Goal: Task Accomplishment & Management: Complete application form

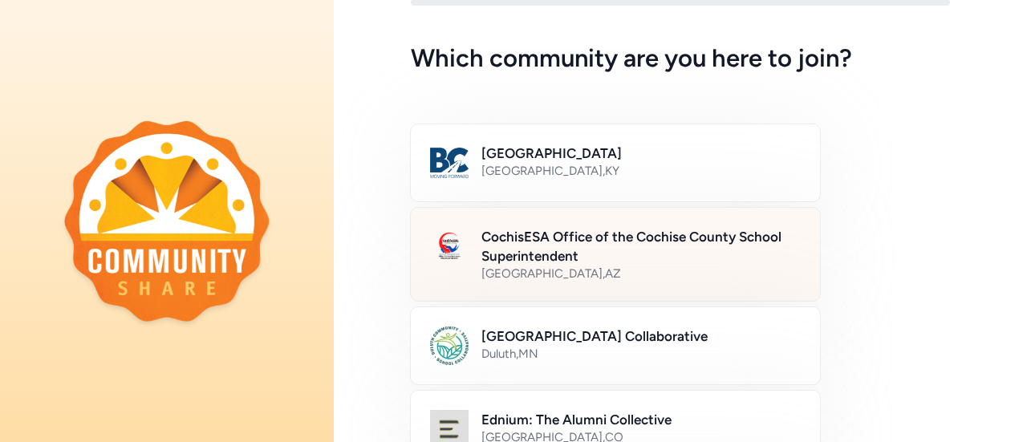
scroll to position [53, 0]
click at [592, 254] on h2 "CochisESA Office of the Cochise County School Superintendent" at bounding box center [641, 245] width 319 height 39
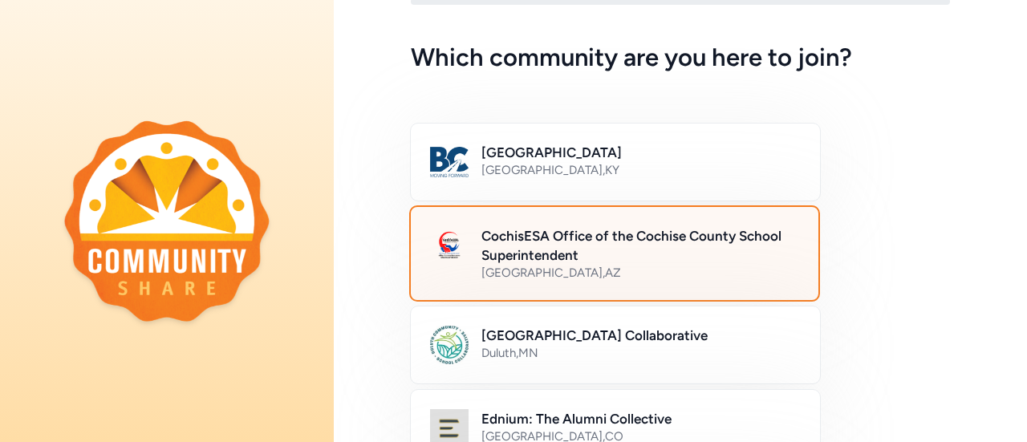
click at [557, 246] on h2 "CochisESA Office of the Cochise County School Superintendent" at bounding box center [641, 245] width 318 height 39
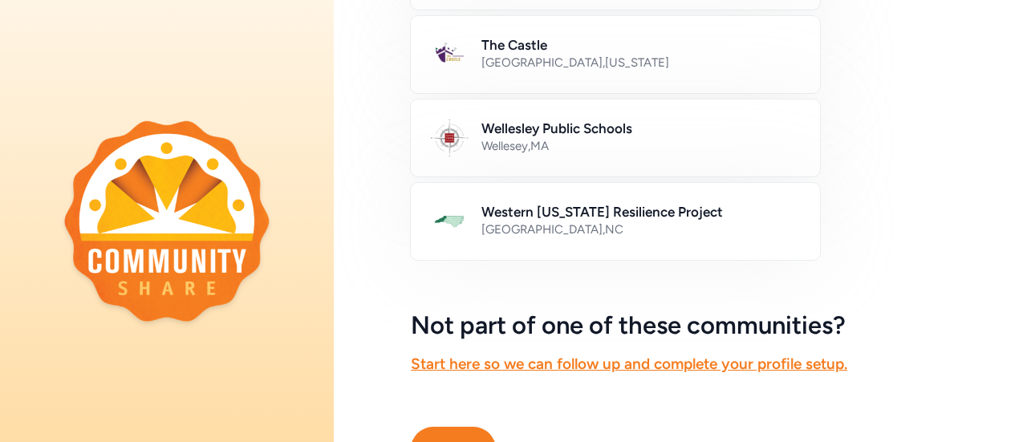
scroll to position [1098, 0]
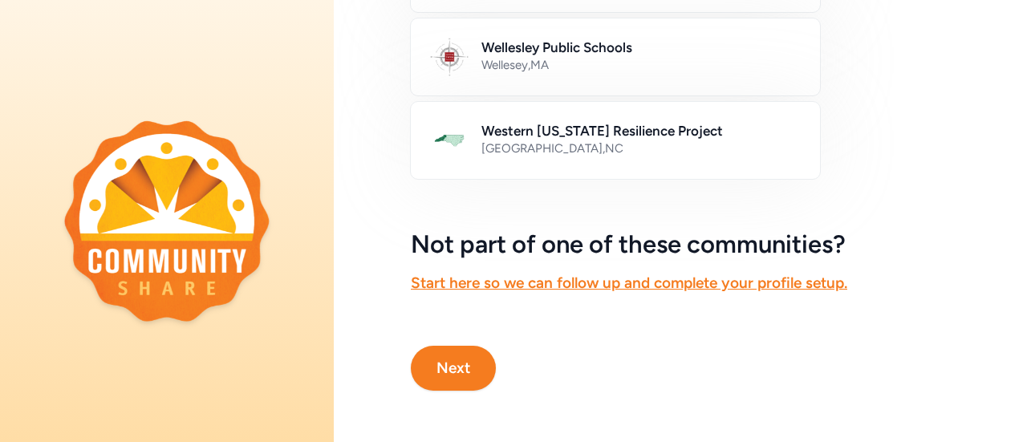
click at [469, 364] on button "Next" at bounding box center [453, 368] width 85 height 45
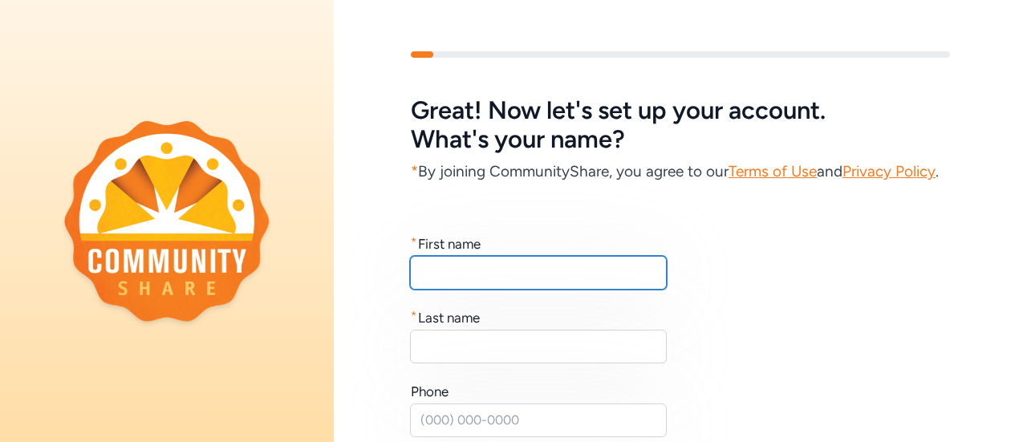
click at [439, 290] on input "text" at bounding box center [538, 273] width 257 height 34
type input "[PERSON_NAME]"
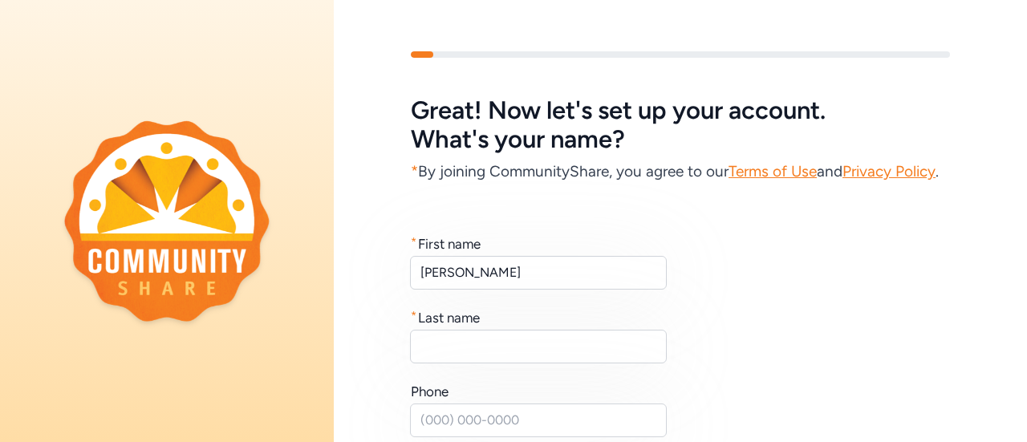
click at [417, 388] on div "* First name [PERSON_NAME] * Last name Phone We'll never display your phone num…" at bounding box center [680, 378] width 539 height 289
click at [427, 364] on input "text" at bounding box center [538, 347] width 257 height 34
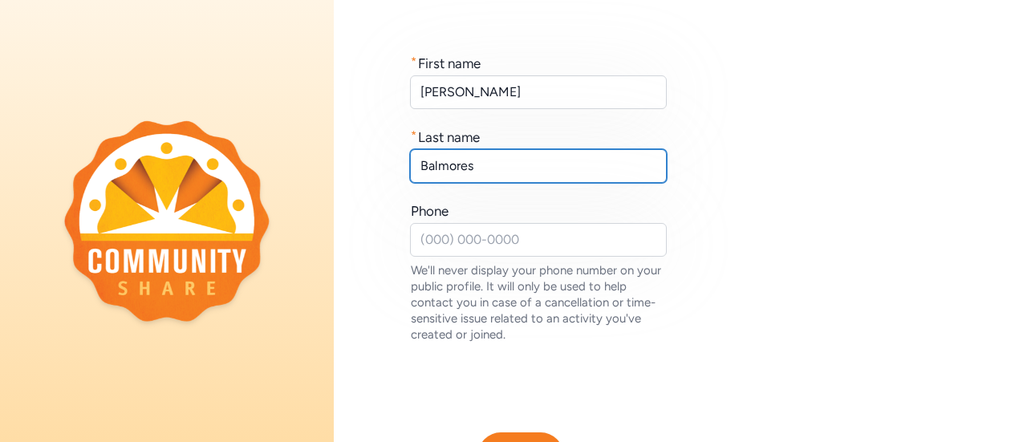
scroll to position [181, 0]
type input "Balmores"
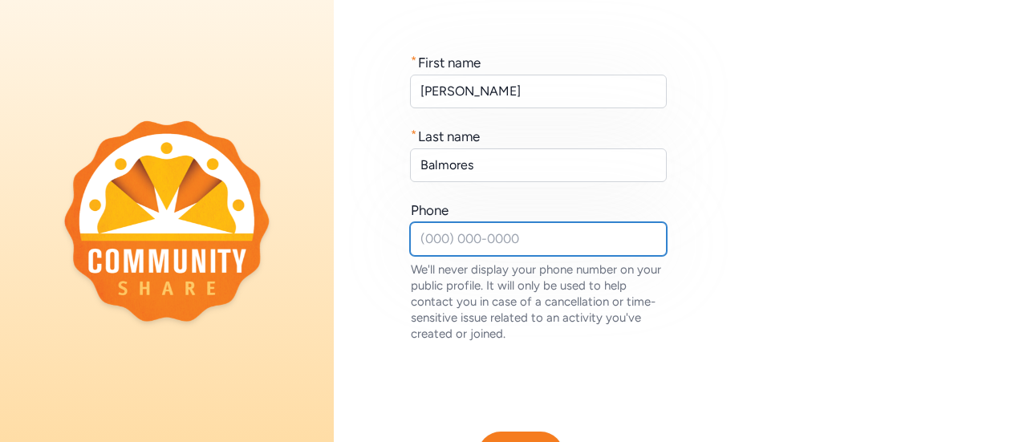
click at [436, 256] on input "text" at bounding box center [538, 239] width 257 height 34
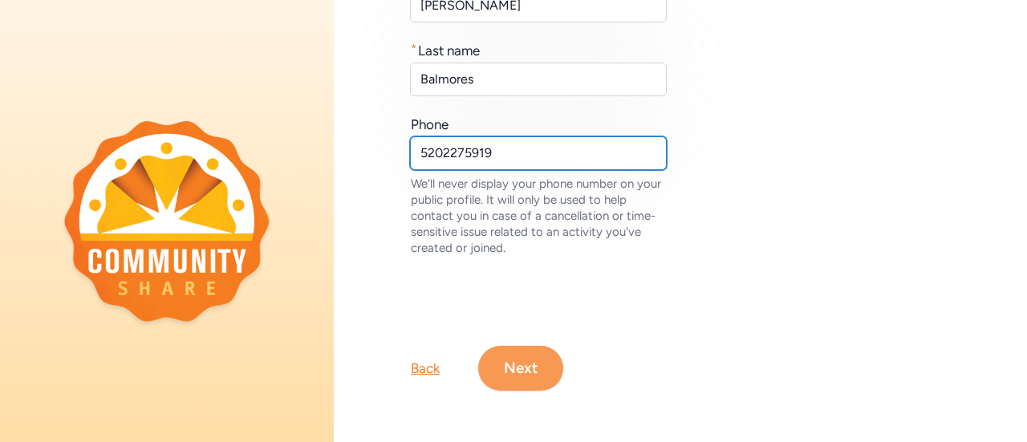
type input "5202275919"
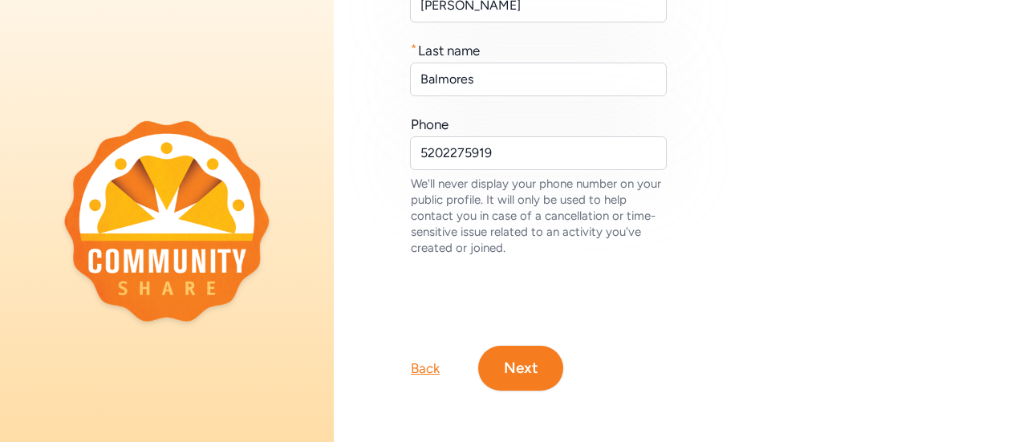
click at [515, 361] on button "Next" at bounding box center [520, 368] width 85 height 45
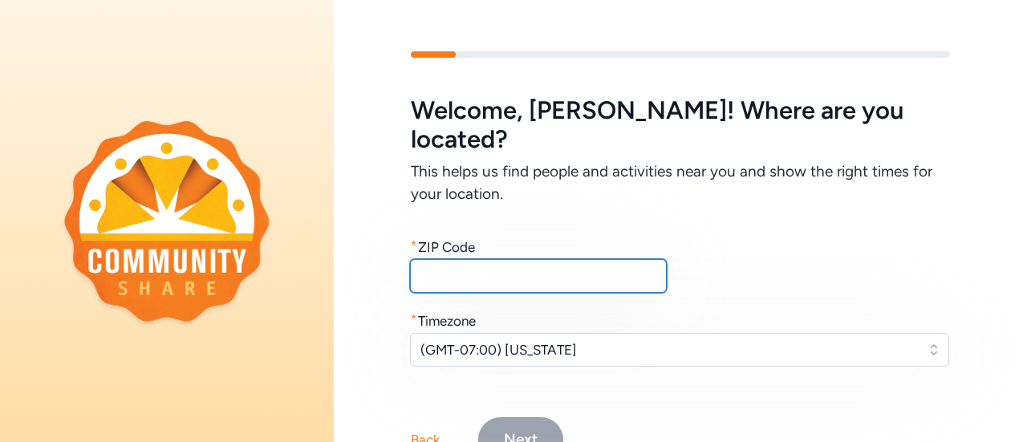
click at [593, 259] on input "text" at bounding box center [538, 276] width 257 height 34
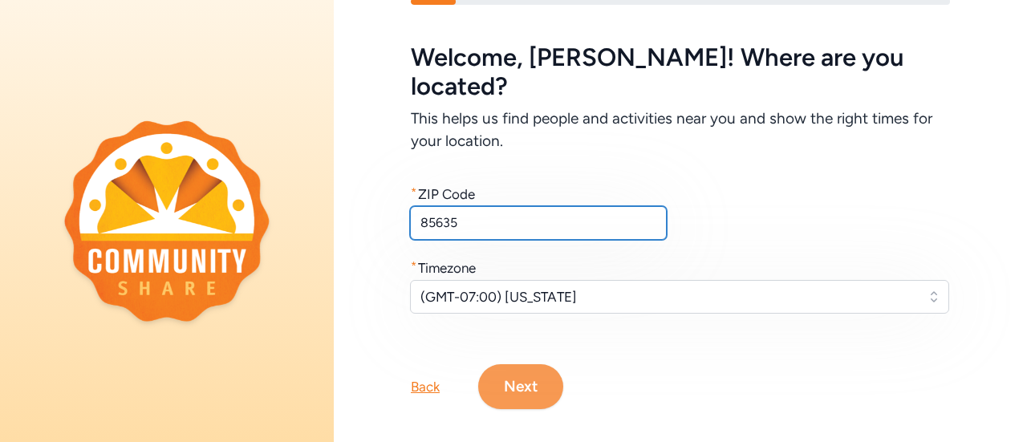
type input "85635"
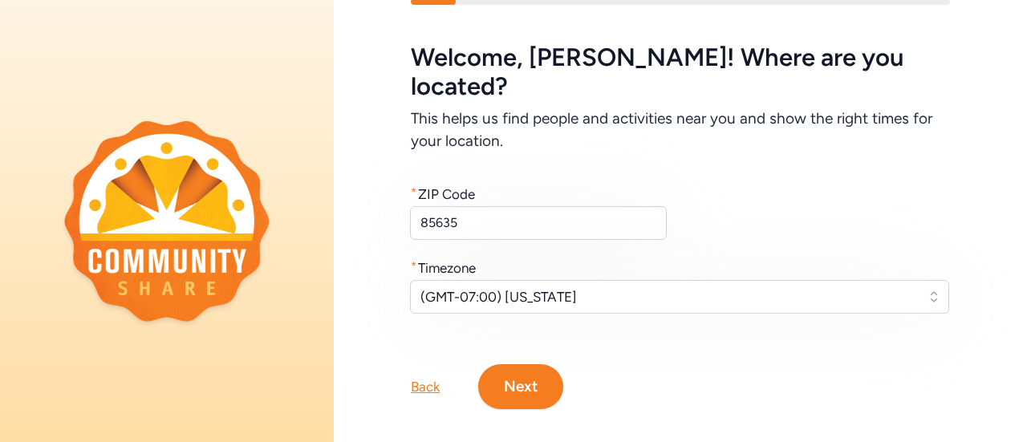
click at [522, 364] on button "Next" at bounding box center [520, 386] width 85 height 45
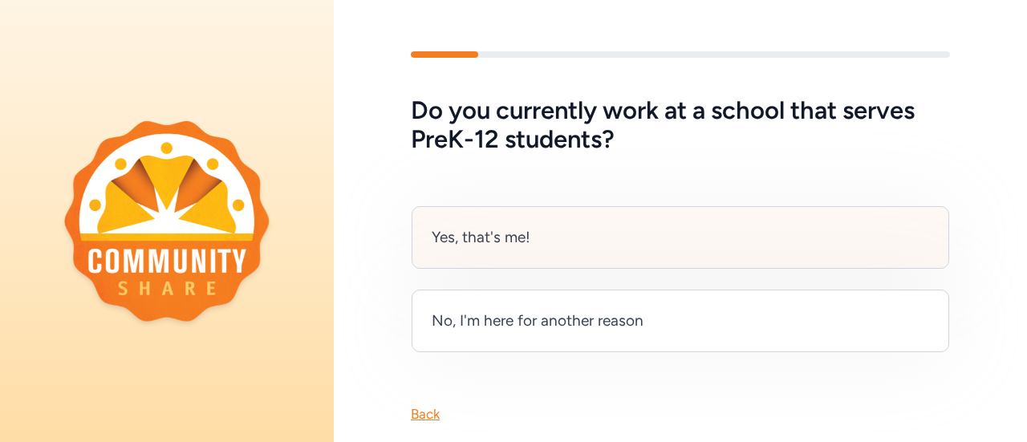
click at [552, 251] on div "Yes, that's me!" at bounding box center [681, 237] width 538 height 63
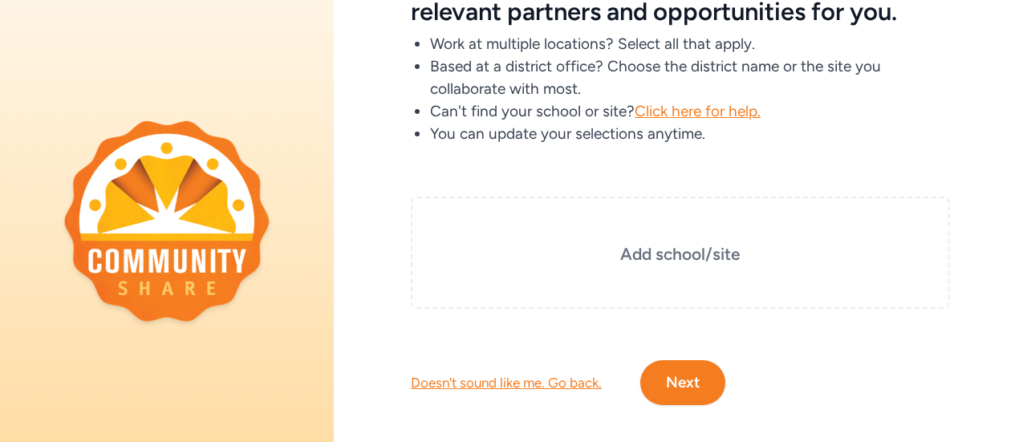
scroll to position [154, 0]
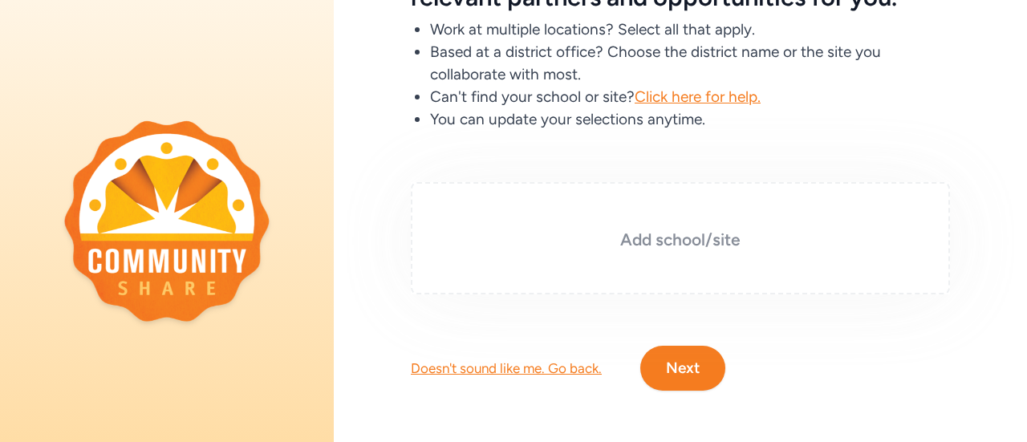
click at [656, 229] on h3 "Add school/site" at bounding box center [680, 240] width 459 height 22
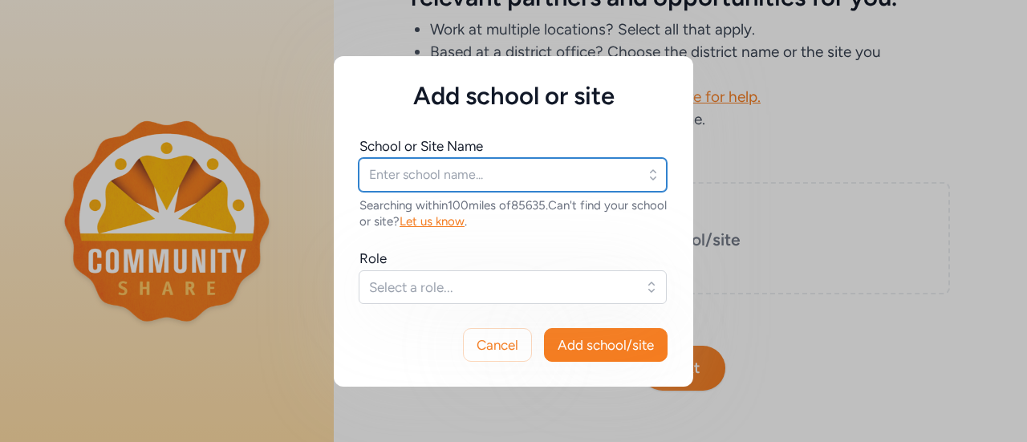
click at [536, 169] on input "text" at bounding box center [513, 175] width 308 height 34
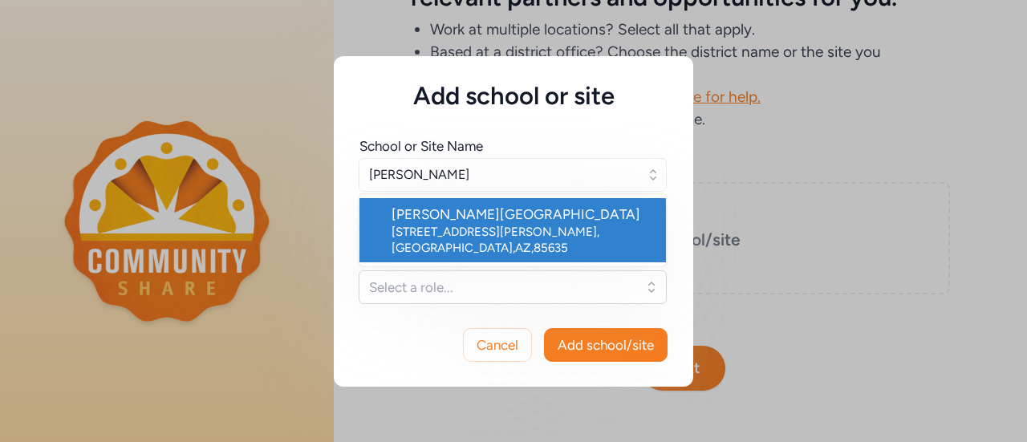
click at [503, 232] on div "[STREET_ADDRESS][PERSON_NAME]" at bounding box center [523, 240] width 262 height 32
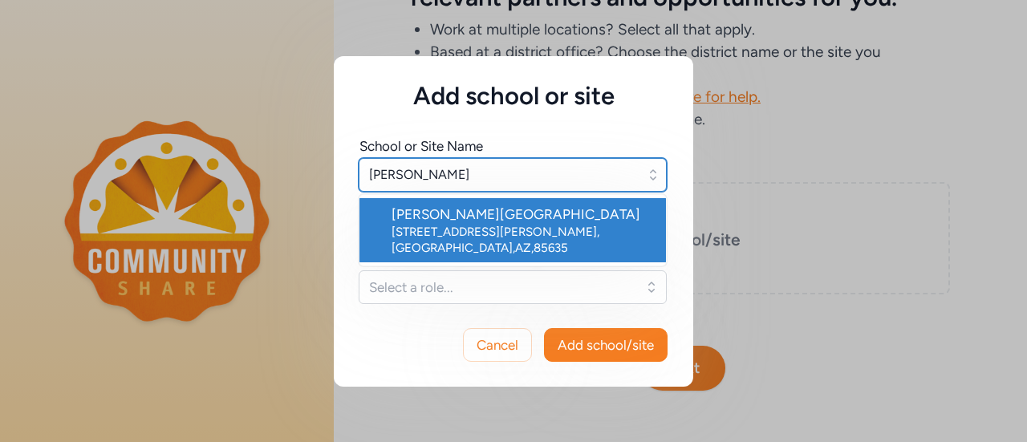
type input "[PERSON_NAME][GEOGRAPHIC_DATA]"
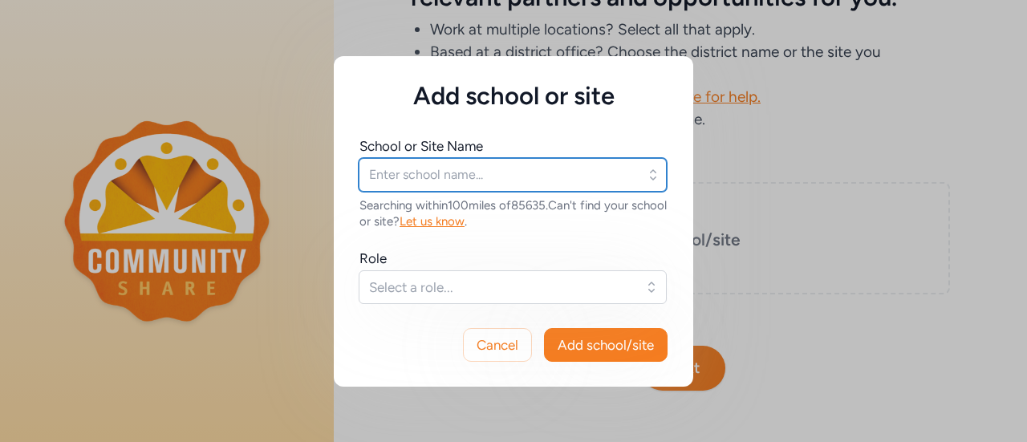
type input "[PERSON_NAME][GEOGRAPHIC_DATA]"
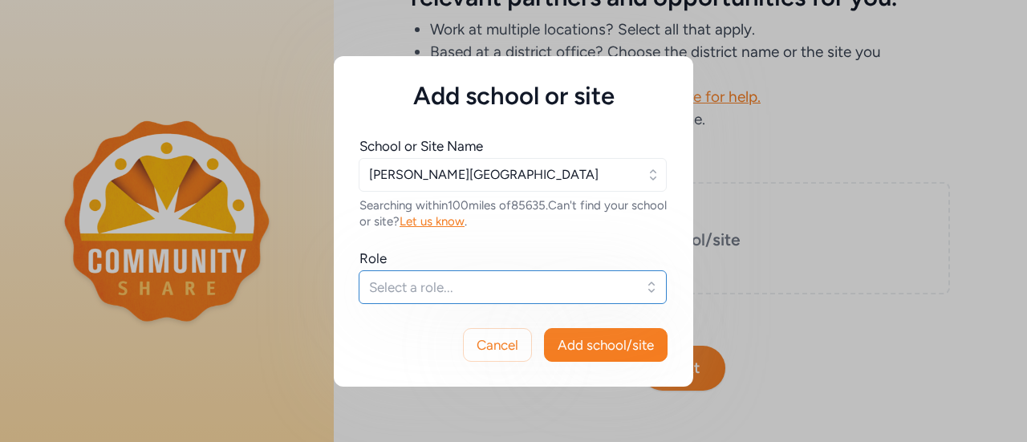
click at [469, 287] on span "Select a role..." at bounding box center [501, 287] width 265 height 19
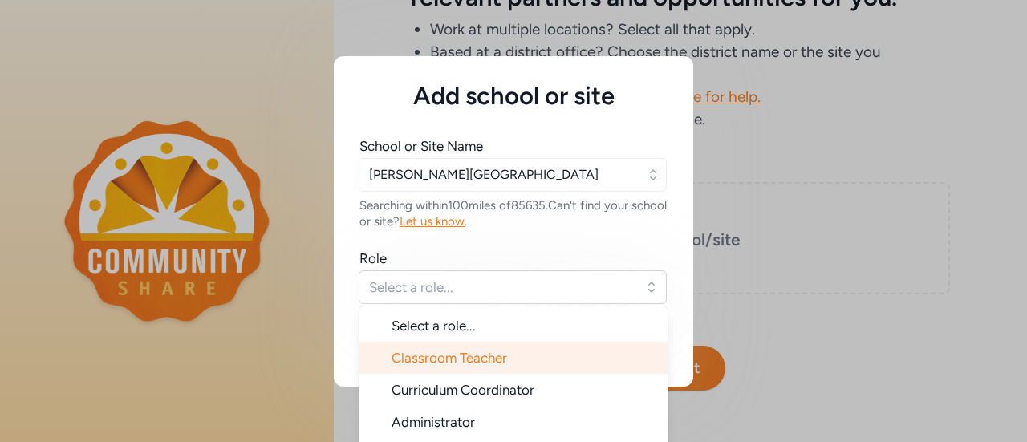
click at [461, 363] on span "Classroom Teacher" at bounding box center [450, 358] width 116 height 16
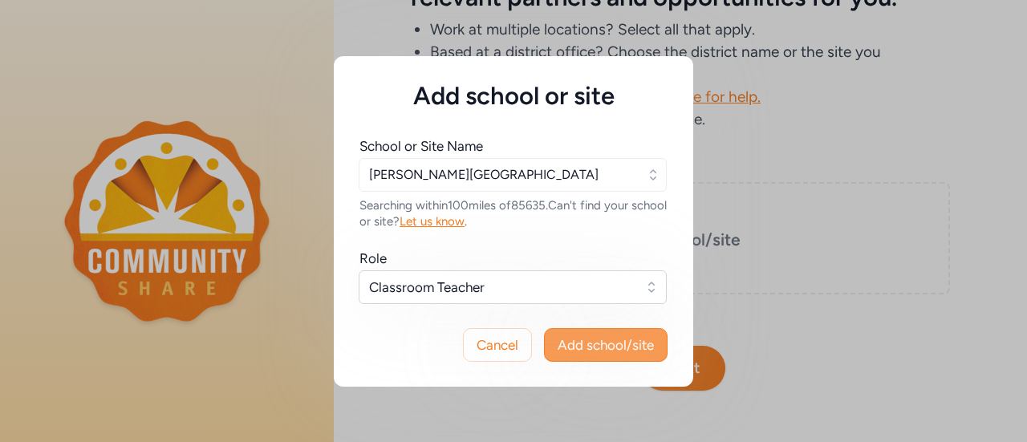
click at [560, 344] on span "Add school/site" at bounding box center [606, 344] width 96 height 19
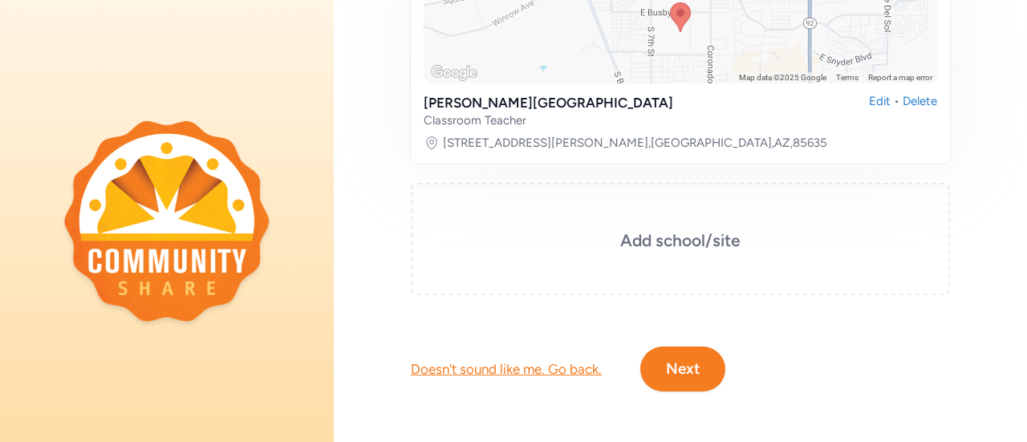
scroll to position [349, 0]
click at [692, 357] on button "Next" at bounding box center [682, 368] width 85 height 45
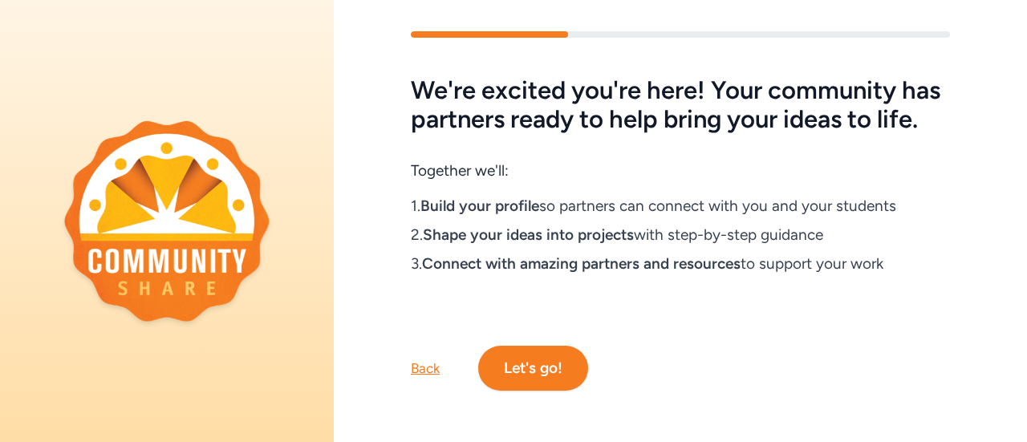
scroll to position [61, 0]
click at [544, 364] on button "Let's go!" at bounding box center [533, 368] width 110 height 45
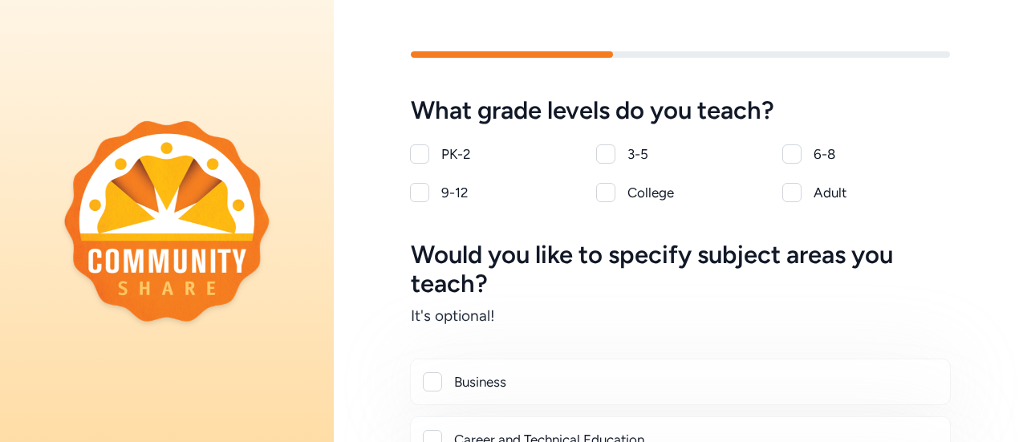
click at [785, 160] on div at bounding box center [791, 153] width 19 height 19
checkbox input "true"
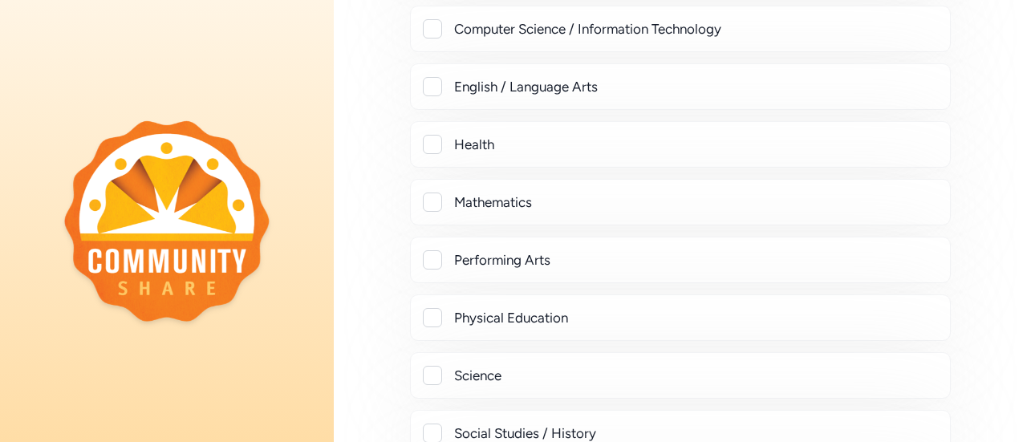
scroll to position [471, 0]
click at [438, 370] on div at bounding box center [432, 373] width 19 height 19
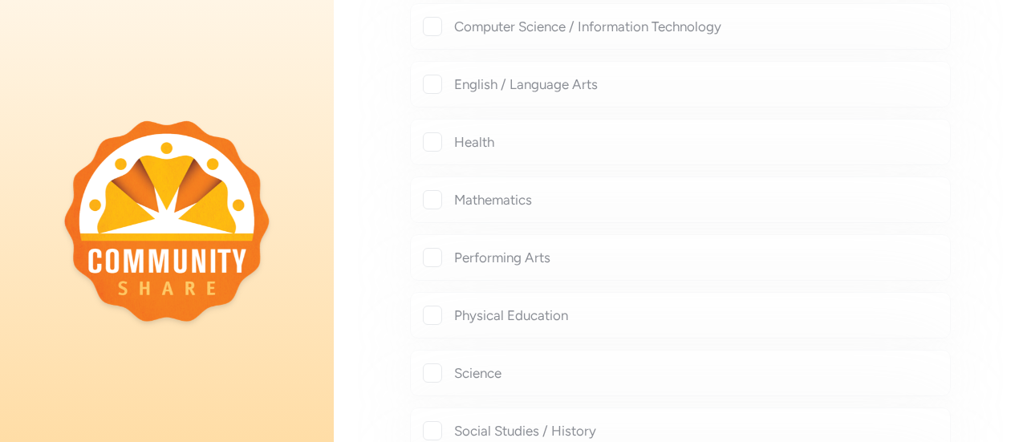
checkbox input "true"
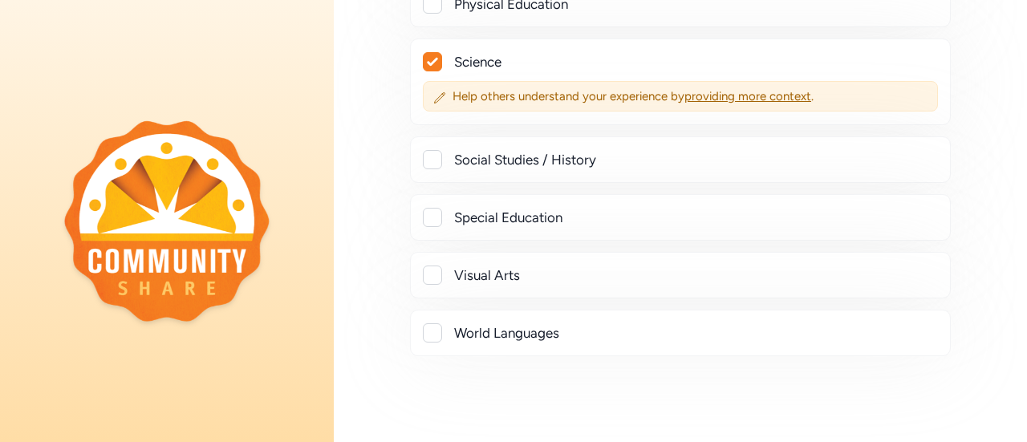
scroll to position [886, 0]
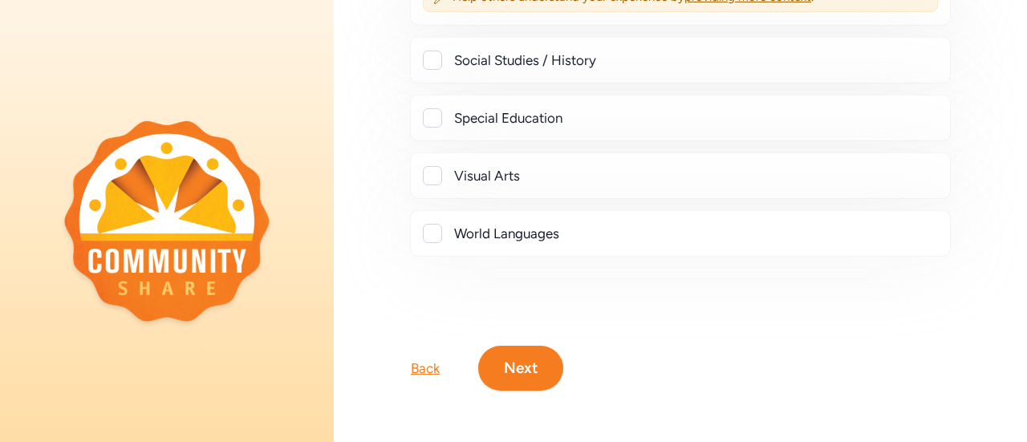
click at [515, 367] on button "Next" at bounding box center [520, 368] width 85 height 45
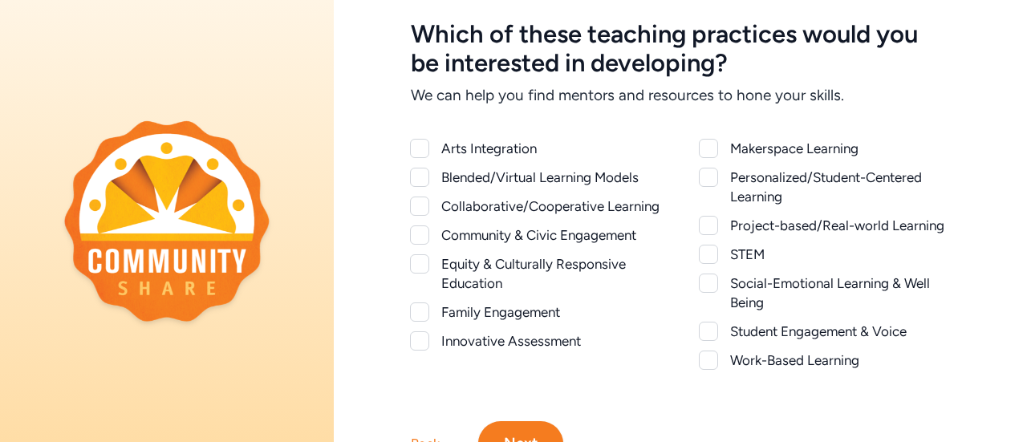
scroll to position [86, 0]
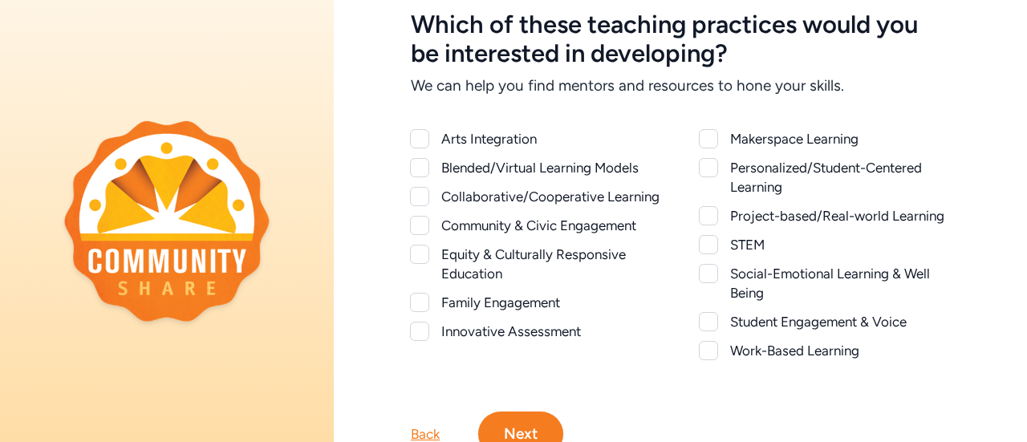
click at [425, 195] on div at bounding box center [419, 196] width 19 height 19
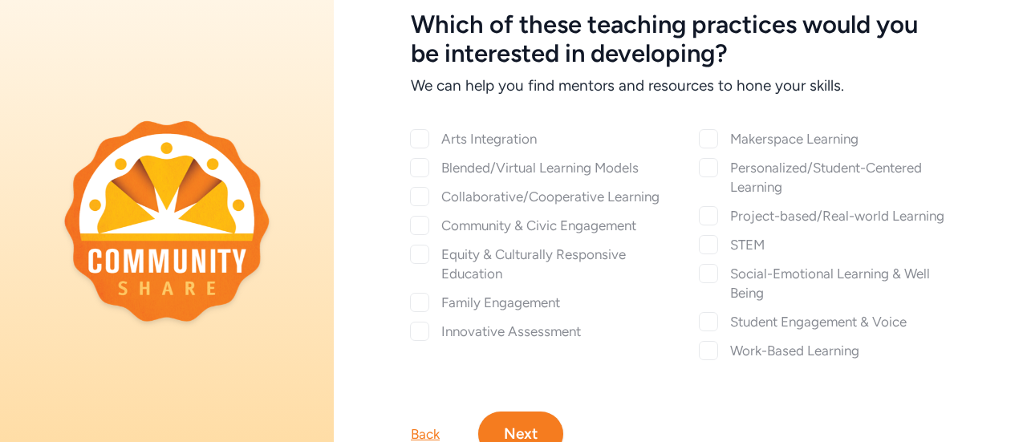
checkbox input "true"
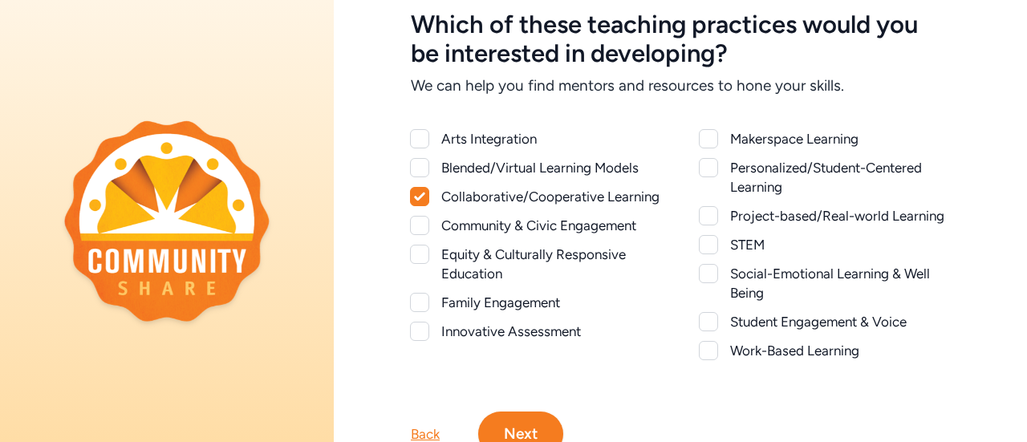
click at [706, 219] on div at bounding box center [708, 215] width 19 height 19
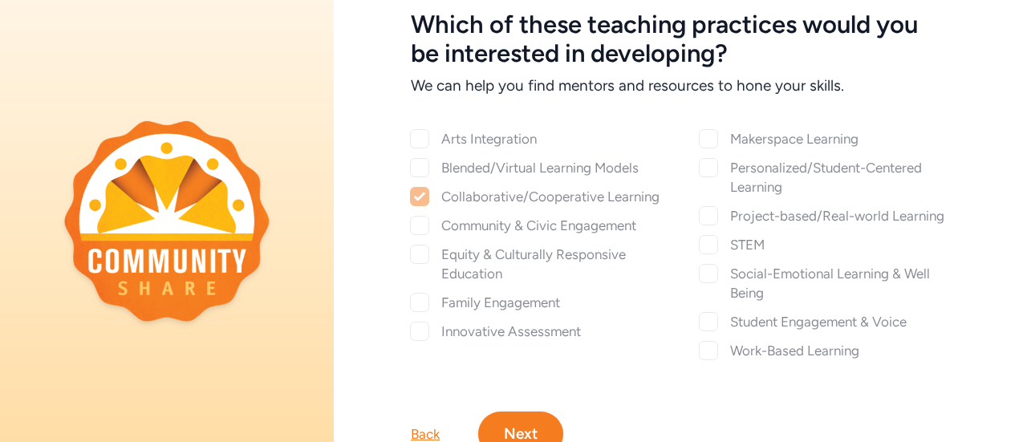
checkbox input "true"
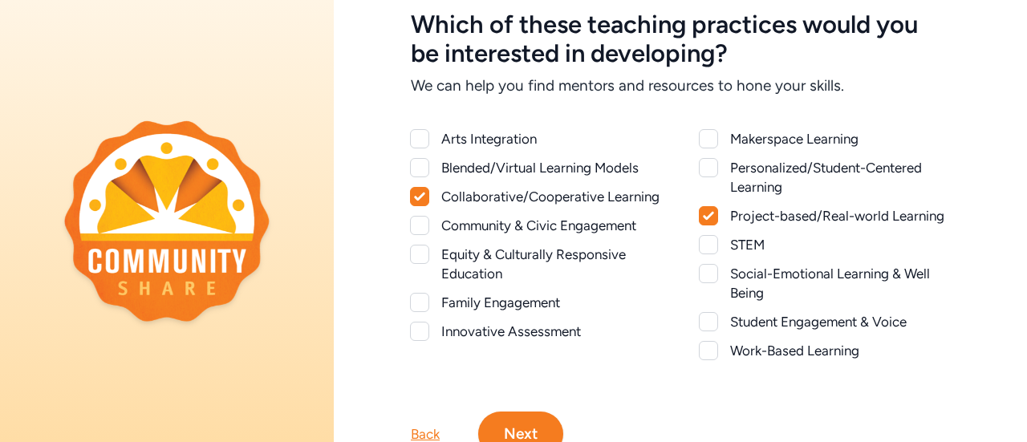
click at [705, 245] on div at bounding box center [708, 244] width 19 height 19
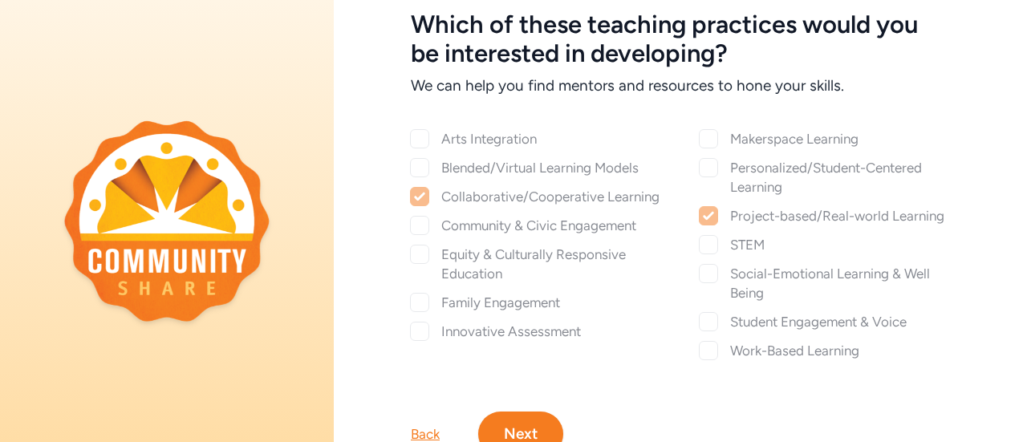
checkbox input "true"
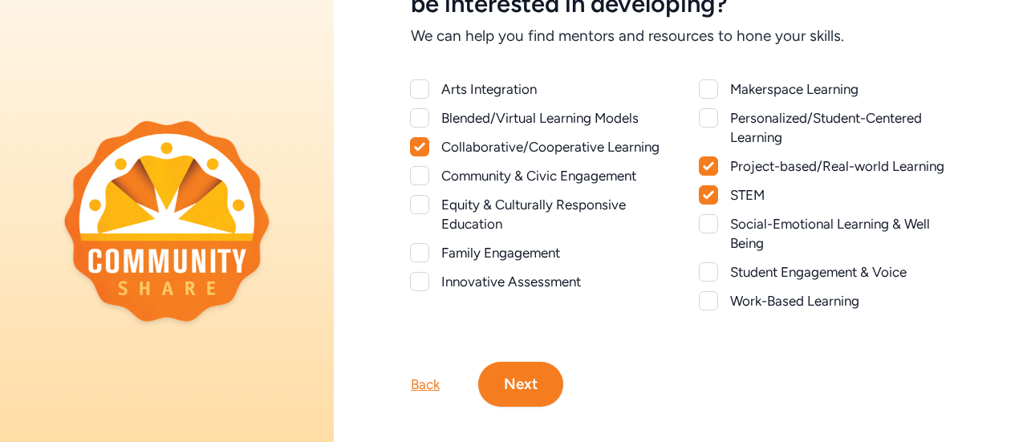
scroll to position [137, 0]
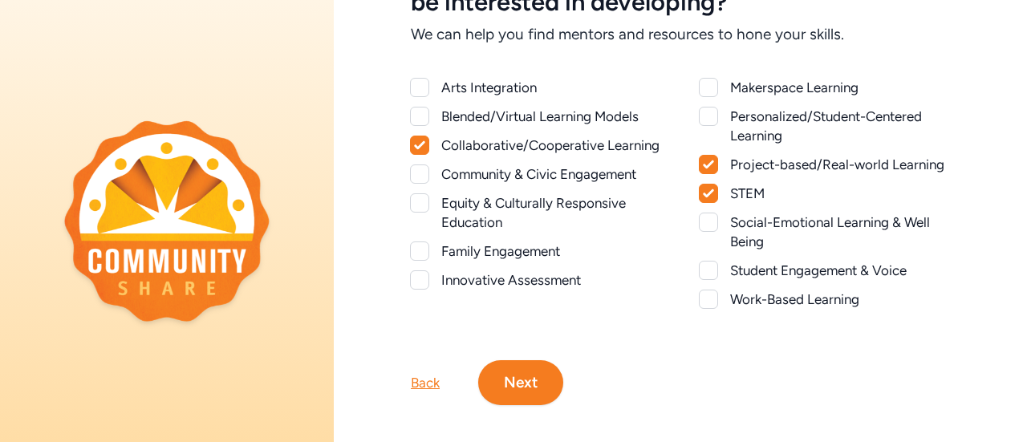
click at [417, 261] on div at bounding box center [419, 251] width 19 height 19
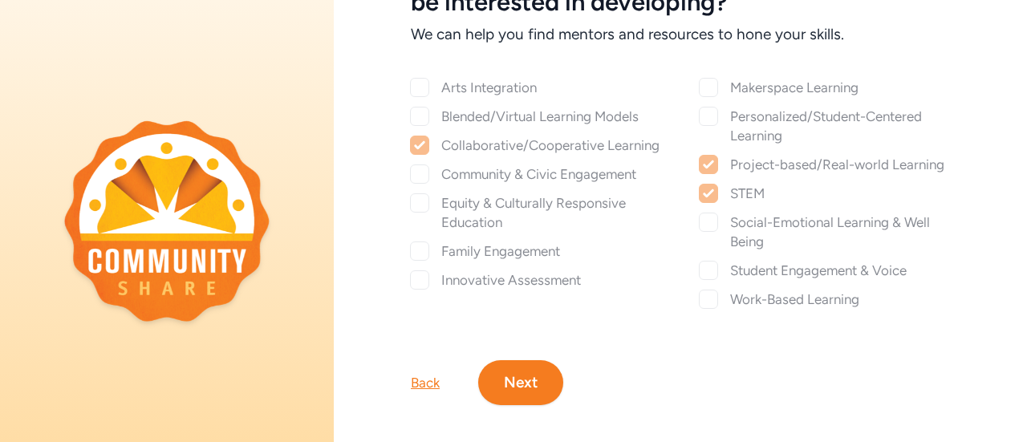
checkbox input "true"
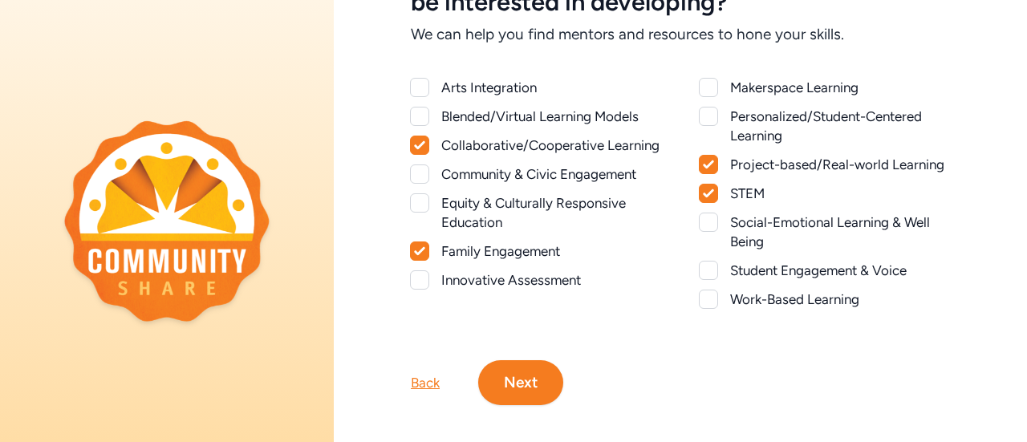
click at [701, 303] on div at bounding box center [708, 299] width 19 height 19
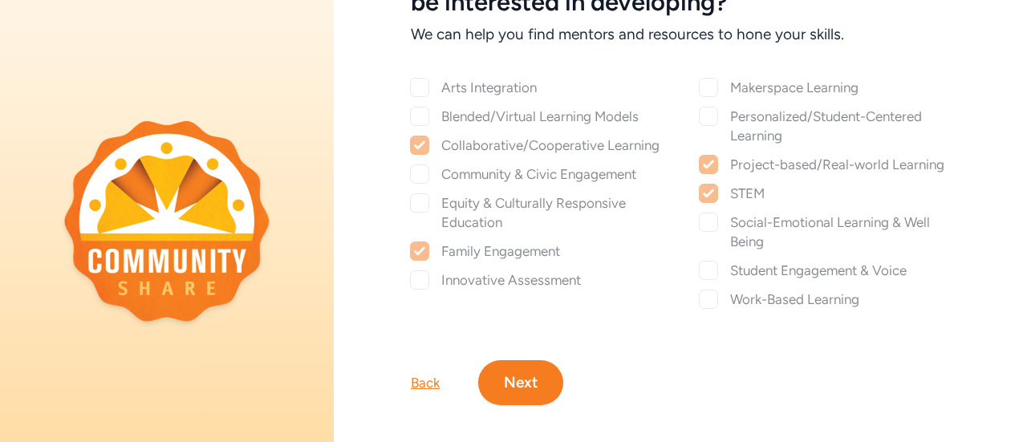
checkbox input "true"
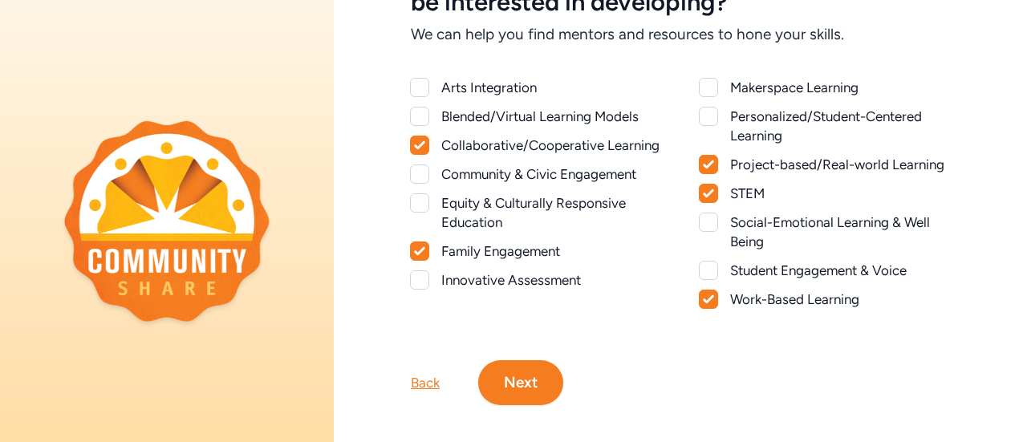
click at [521, 385] on button "Next" at bounding box center [520, 382] width 85 height 45
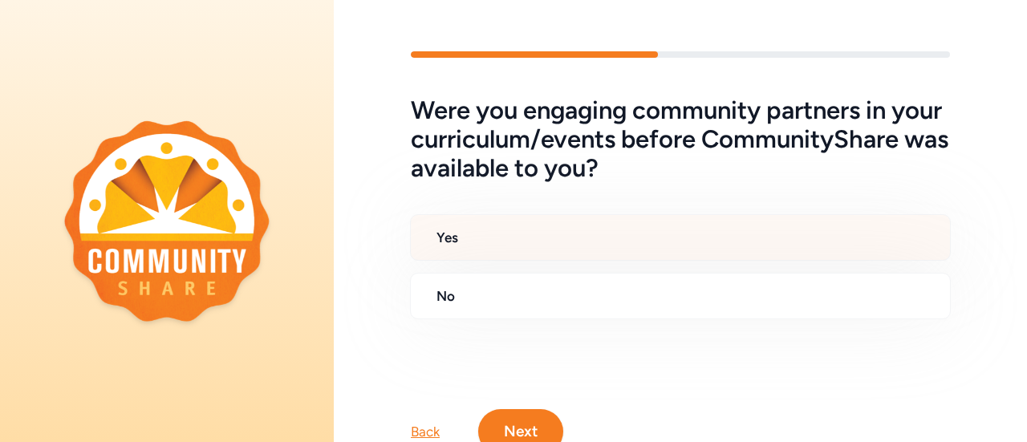
click at [591, 242] on h2 "Yes" at bounding box center [687, 237] width 501 height 19
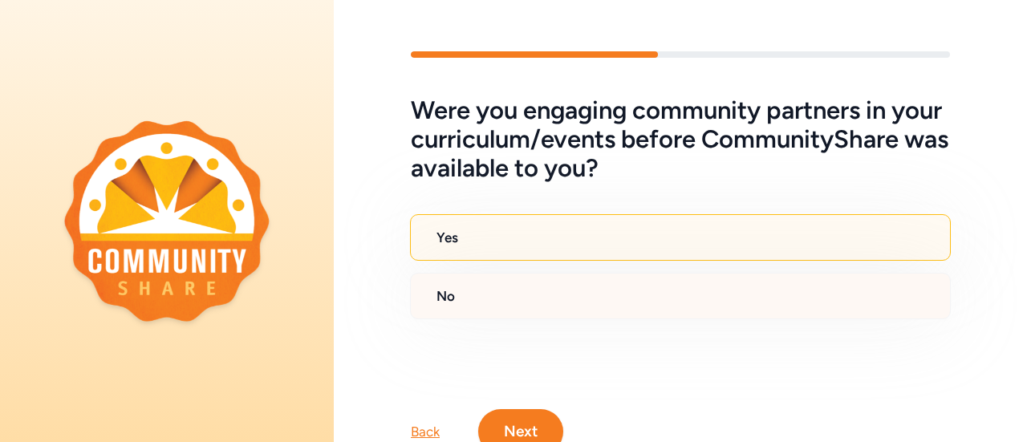
scroll to position [74, 0]
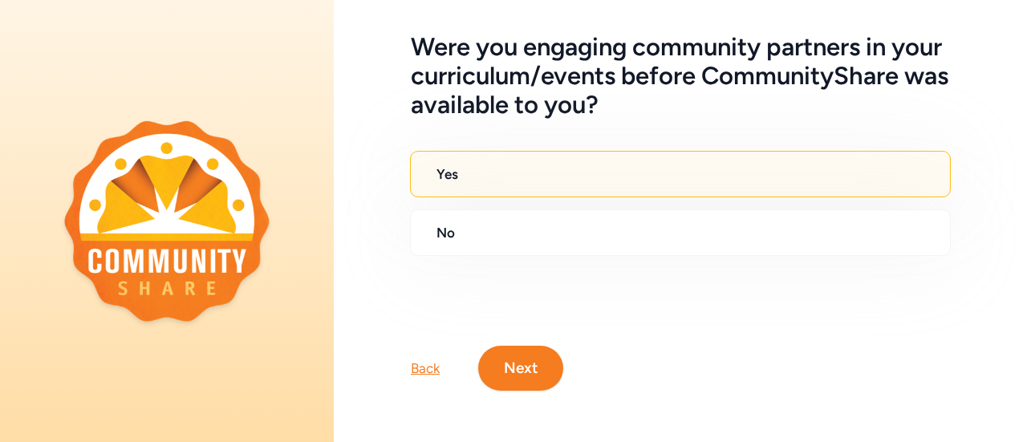
click at [518, 364] on button "Next" at bounding box center [520, 368] width 85 height 45
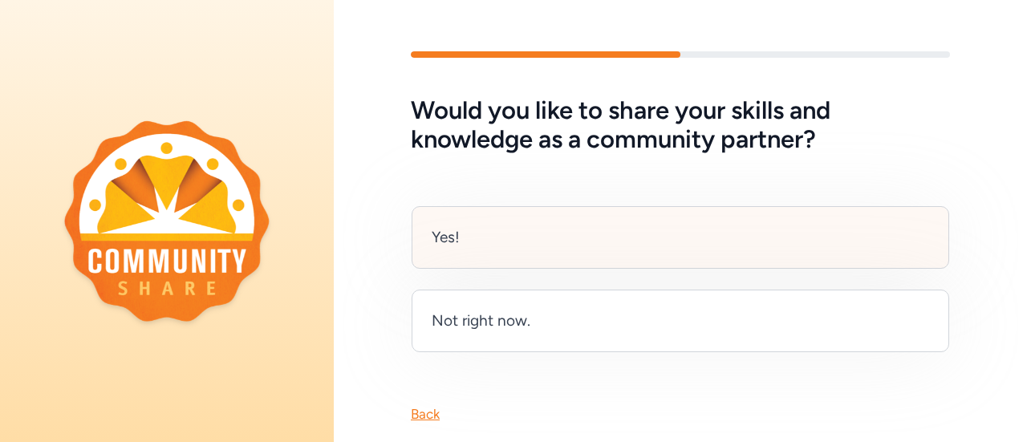
click at [536, 238] on div "Yes!" at bounding box center [681, 237] width 538 height 63
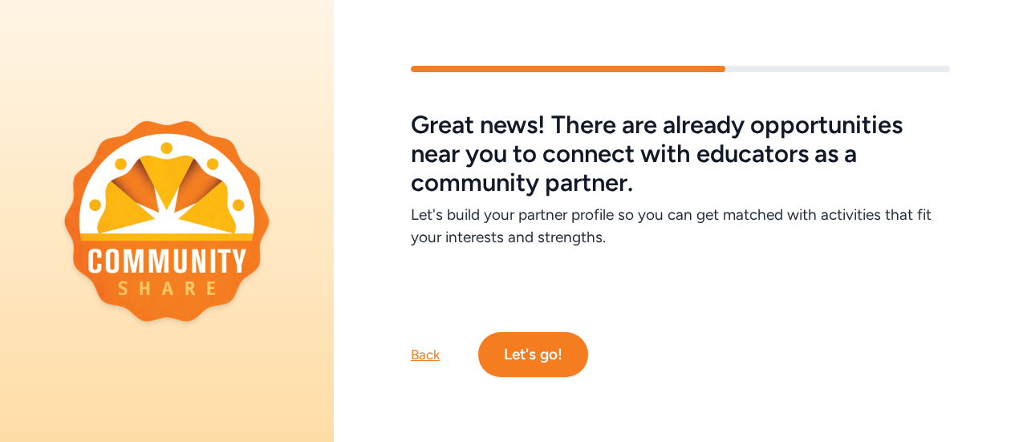
click at [546, 350] on button "Let's go!" at bounding box center [533, 354] width 110 height 45
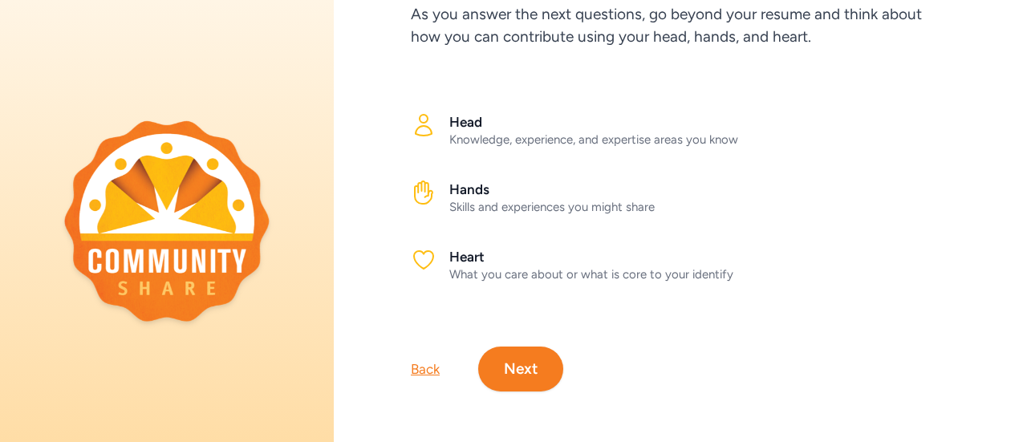
scroll to position [158, 0]
click at [520, 372] on button "Next" at bounding box center [520, 368] width 85 height 45
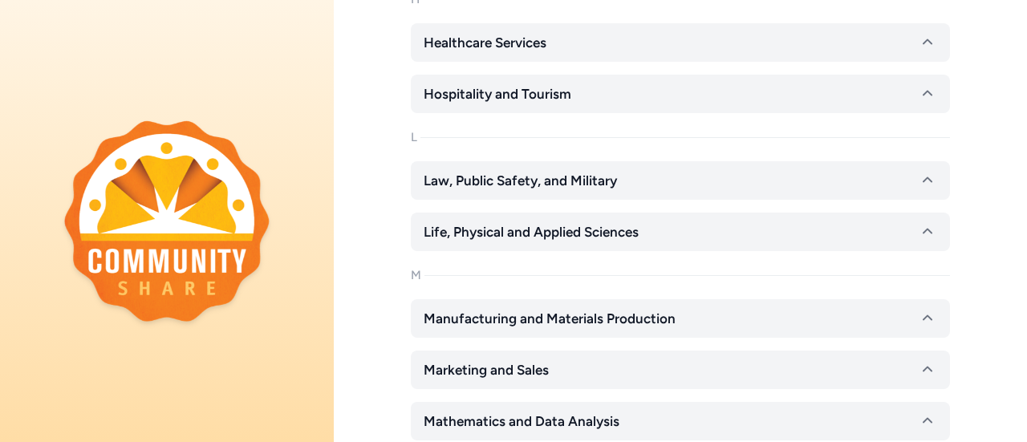
scroll to position [965, 0]
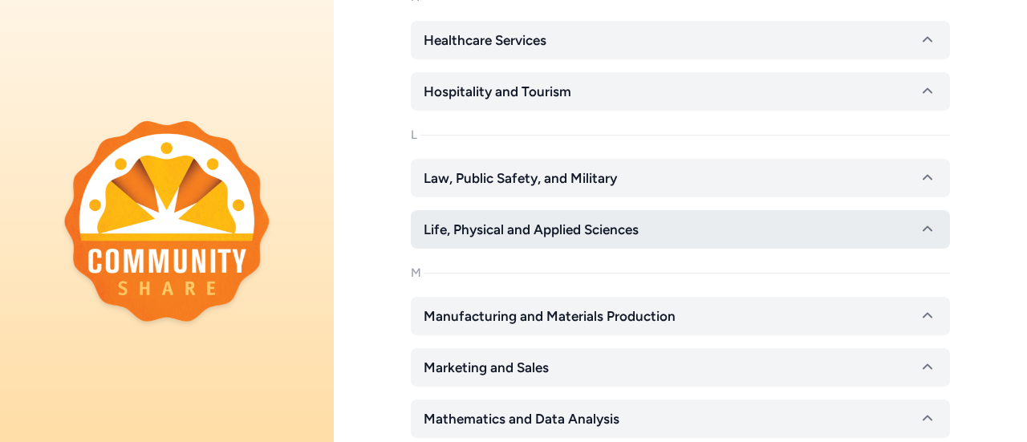
click at [856, 230] on button "Life, Physical and Applied Sciences" at bounding box center [680, 229] width 539 height 39
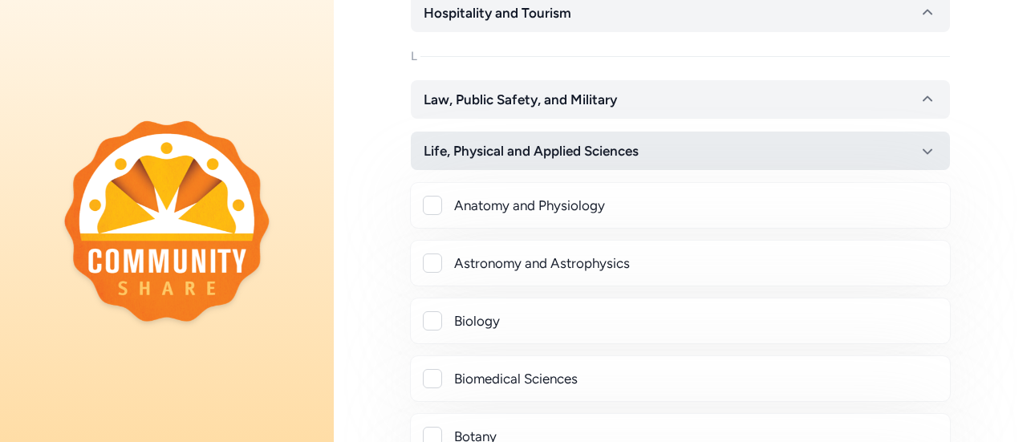
scroll to position [1053, 0]
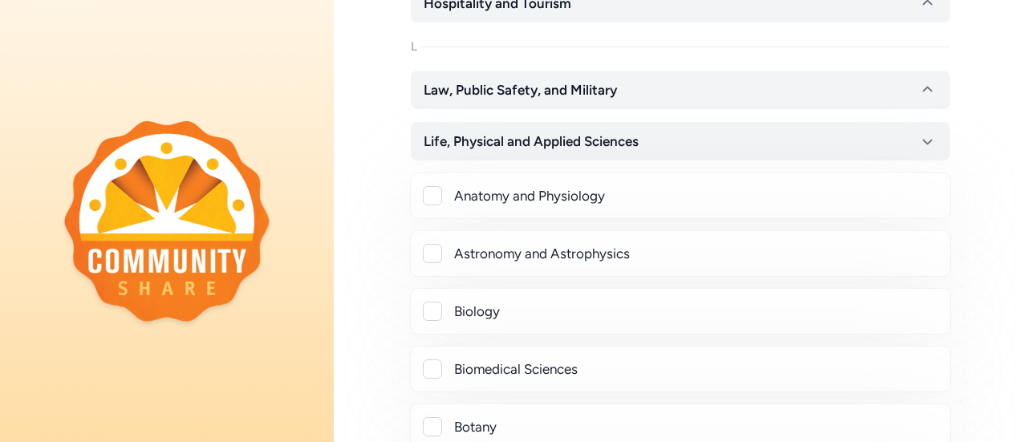
click at [435, 303] on div at bounding box center [432, 311] width 19 height 19
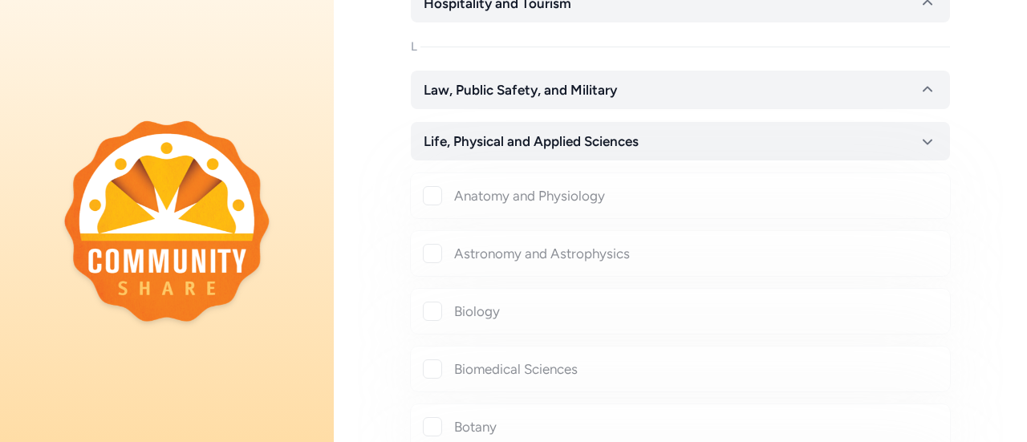
checkbox input "true"
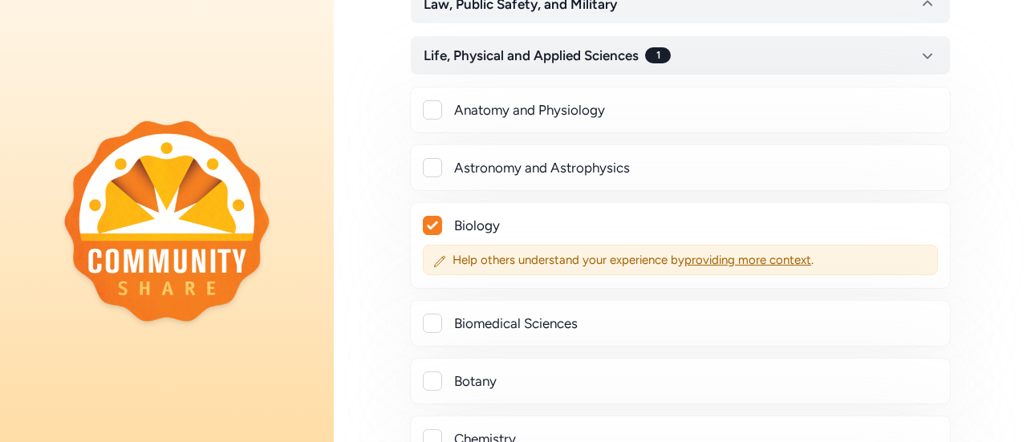
scroll to position [1140, 0]
click at [437, 114] on div at bounding box center [432, 109] width 19 height 19
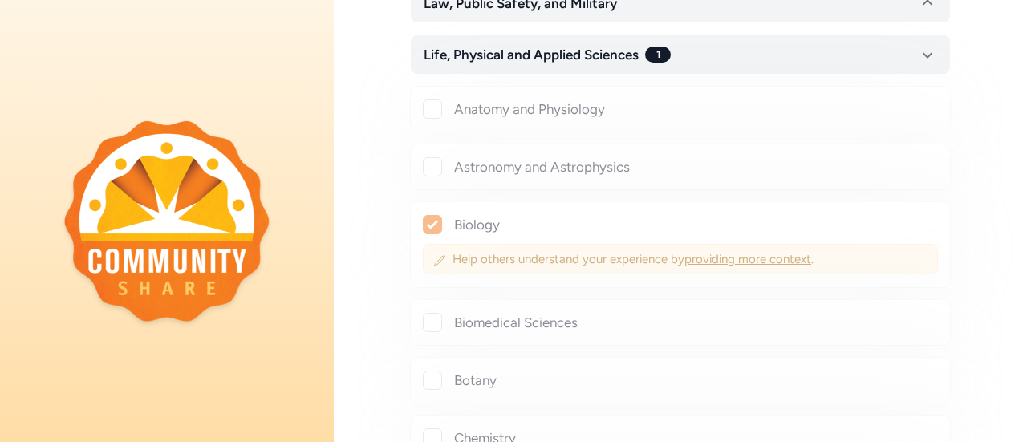
checkbox input "true"
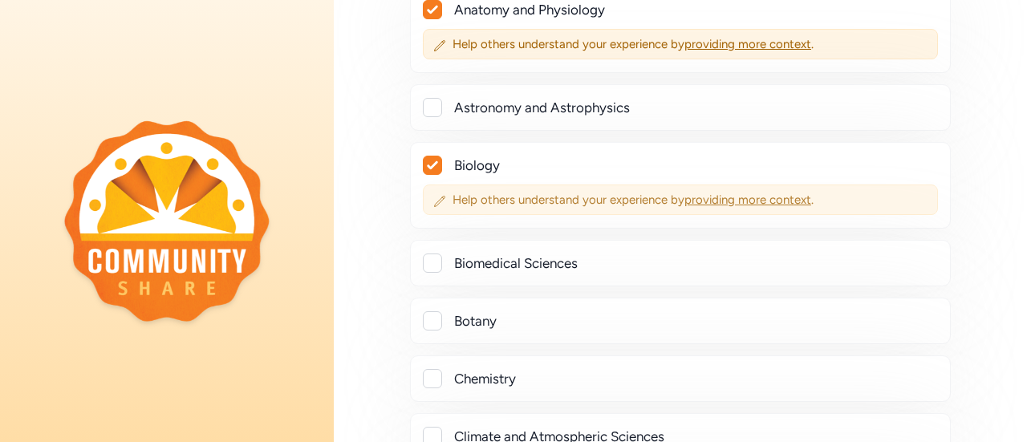
scroll to position [1247, 0]
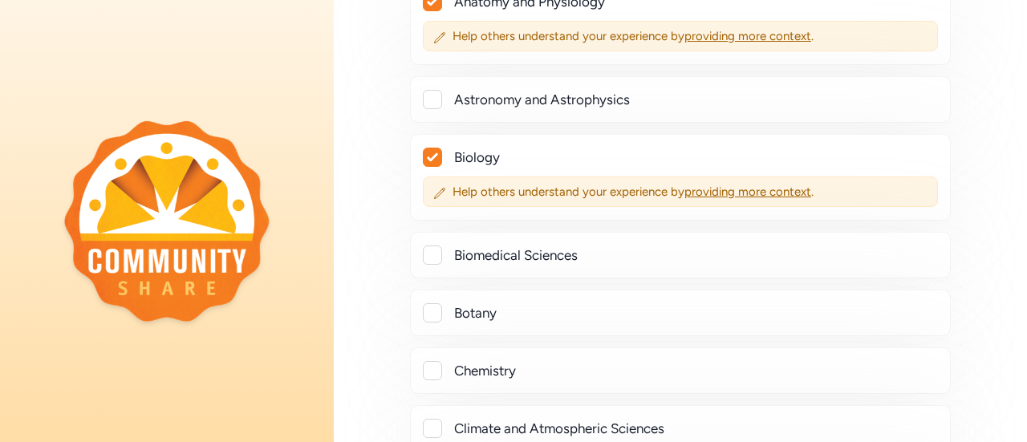
click at [432, 312] on div at bounding box center [432, 312] width 19 height 19
checkbox input "true"
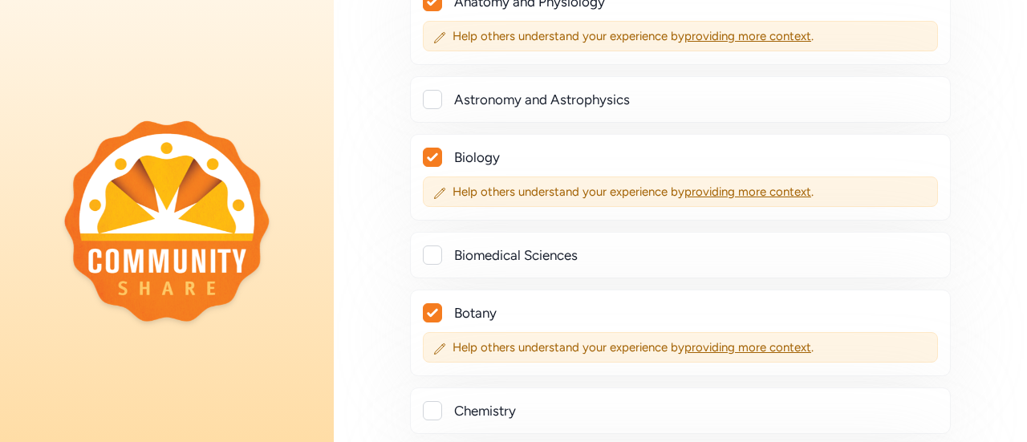
click at [430, 416] on div "Chemistry" at bounding box center [680, 411] width 541 height 47
click at [434, 409] on div at bounding box center [432, 410] width 19 height 19
checkbox input "true"
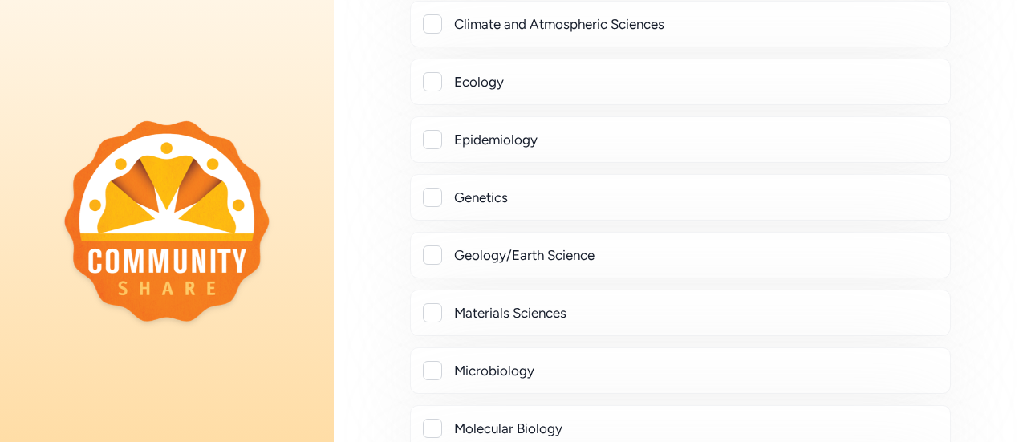
scroll to position [1734, 0]
click at [427, 189] on div at bounding box center [432, 194] width 19 height 19
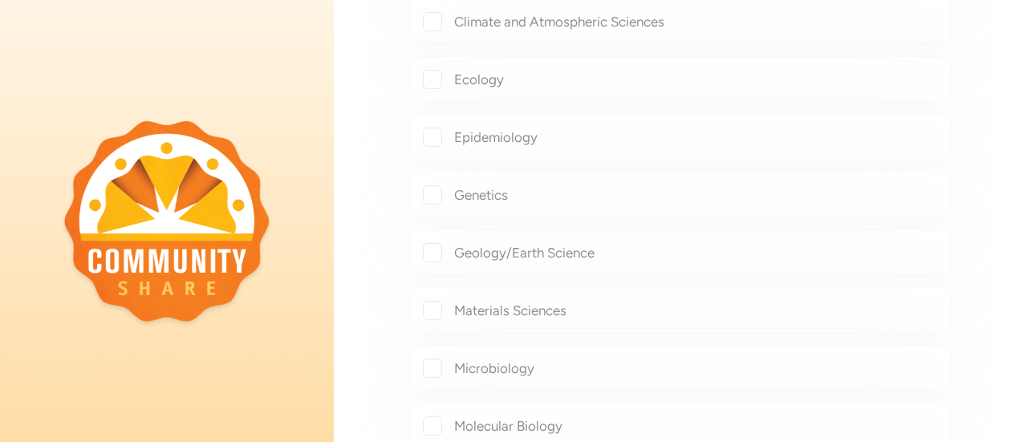
checkbox input "true"
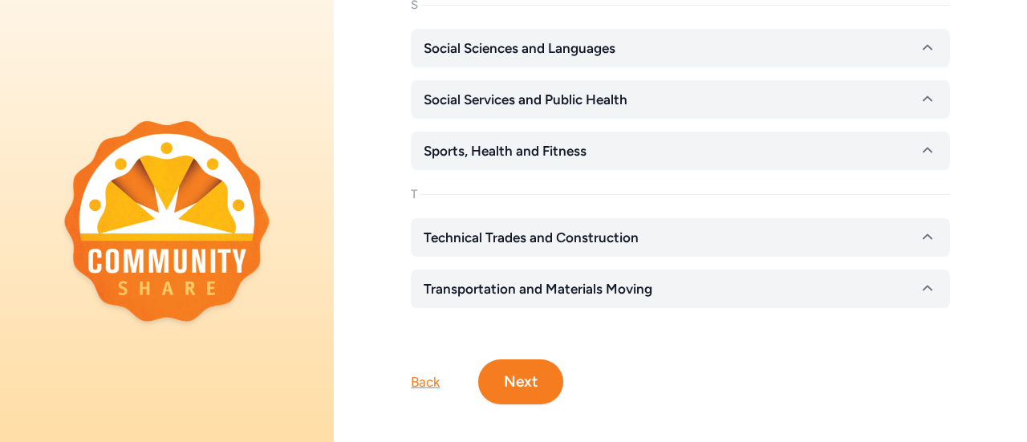
scroll to position [2748, 0]
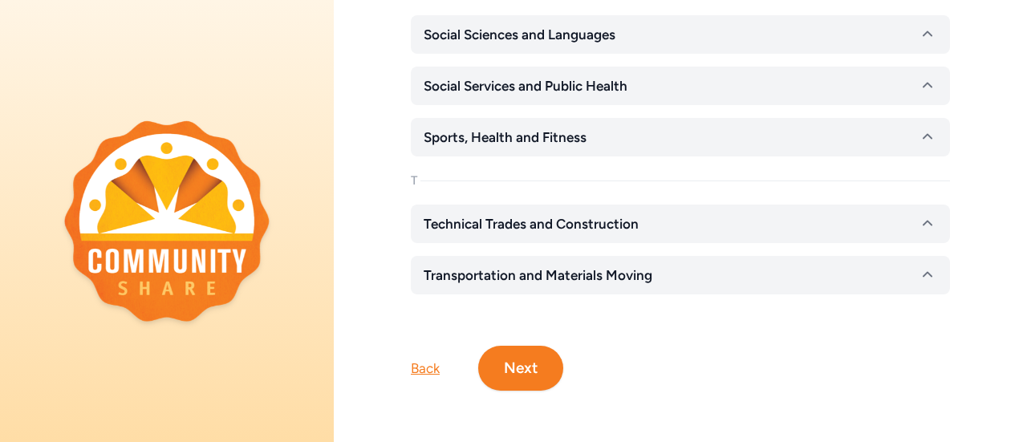
click at [520, 367] on button "Next" at bounding box center [520, 368] width 85 height 45
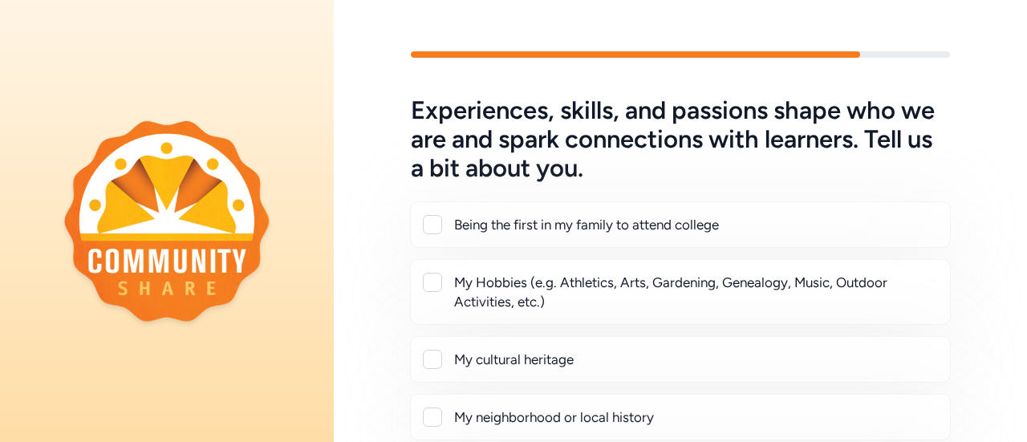
click at [433, 233] on div at bounding box center [432, 224] width 19 height 19
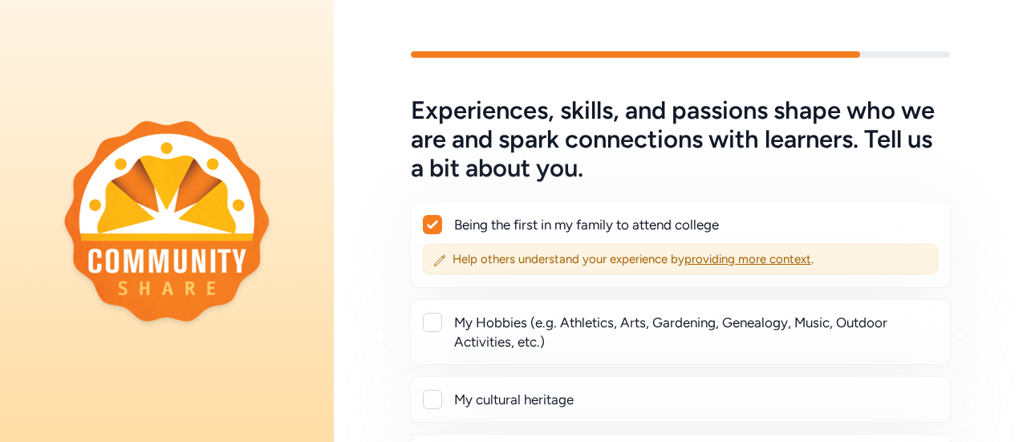
checkbox input "true"
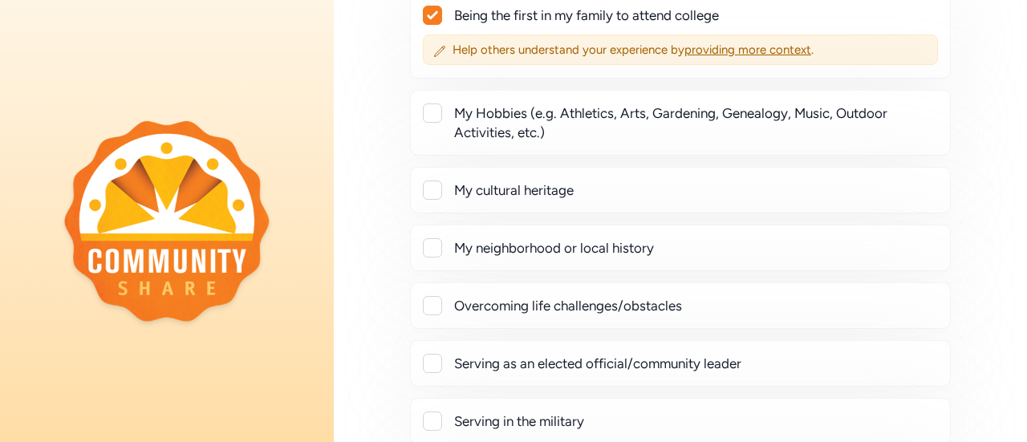
scroll to position [280, 0]
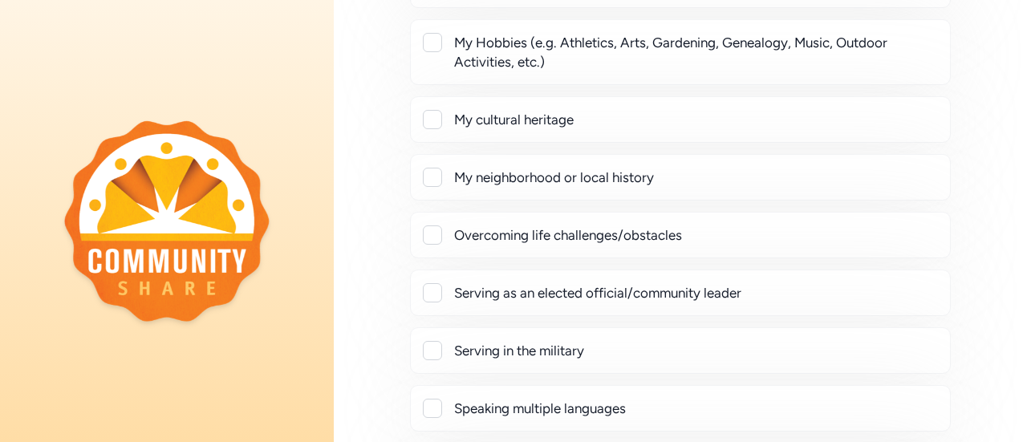
click at [433, 237] on div at bounding box center [432, 235] width 19 height 19
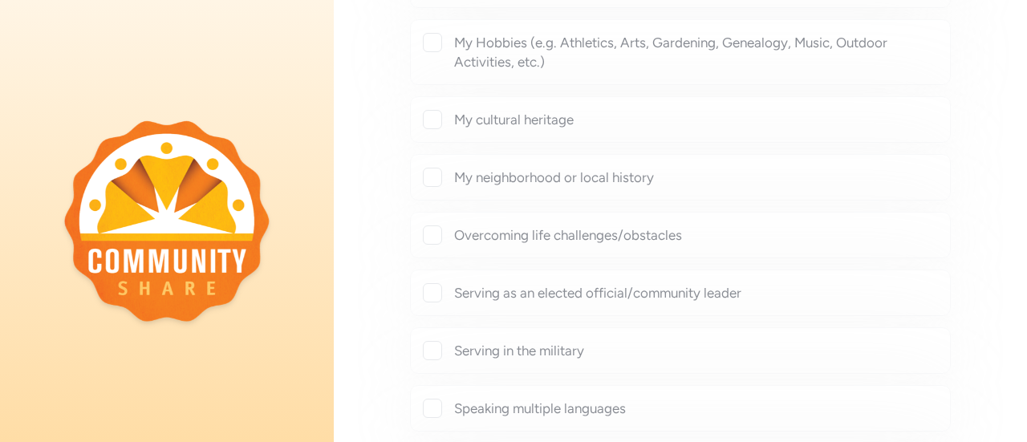
checkbox input "true"
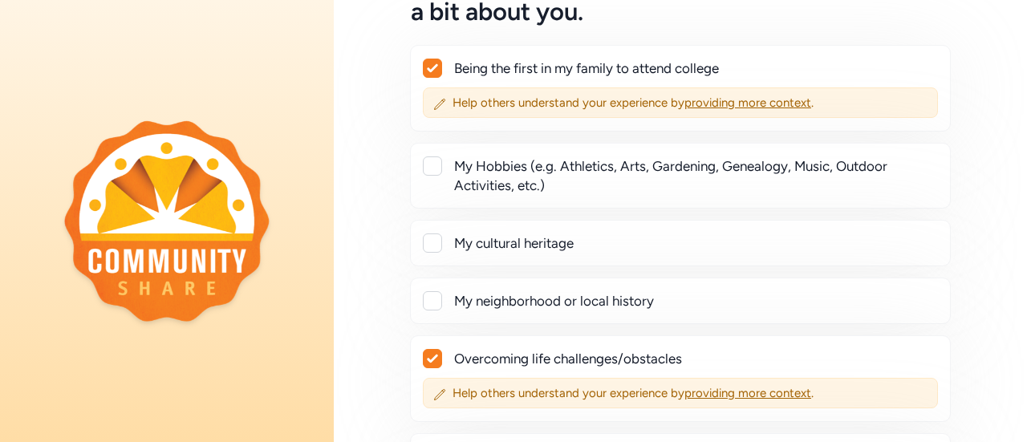
scroll to position [156, 0]
click at [433, 248] on div at bounding box center [432, 243] width 19 height 19
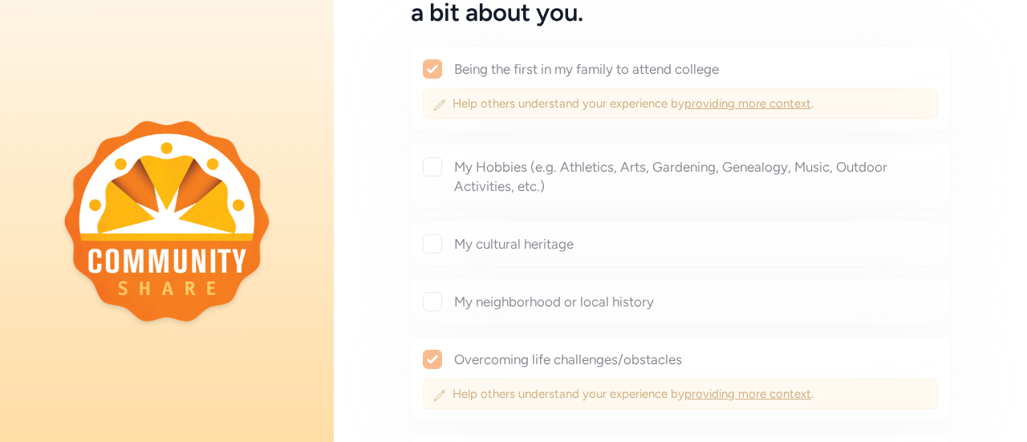
checkbox input "true"
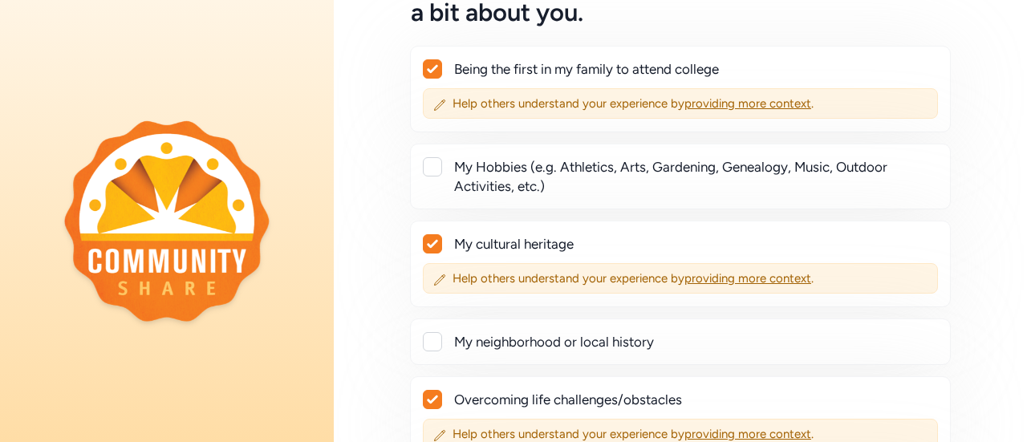
click at [440, 168] on div at bounding box center [432, 166] width 19 height 19
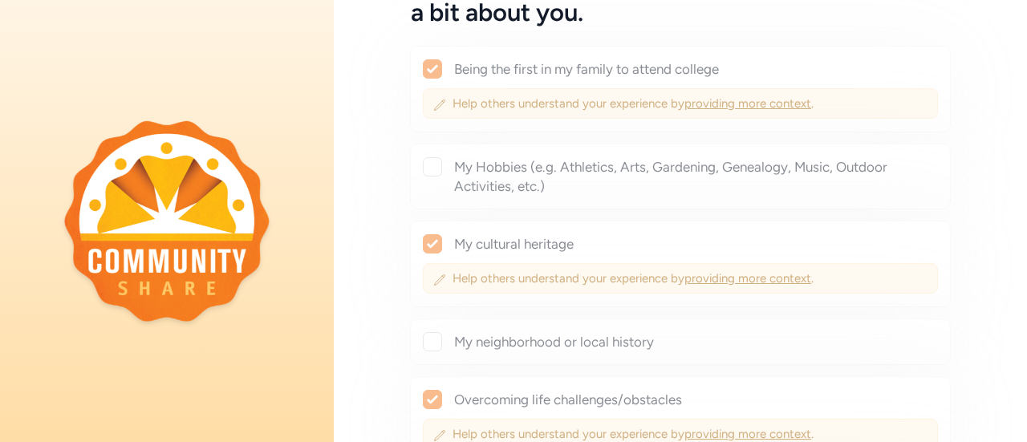
checkbox input "true"
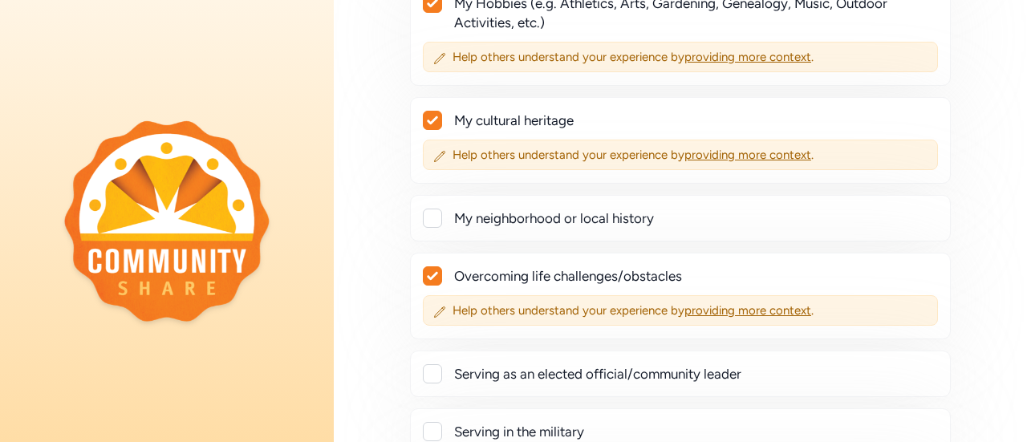
scroll to position [323, 0]
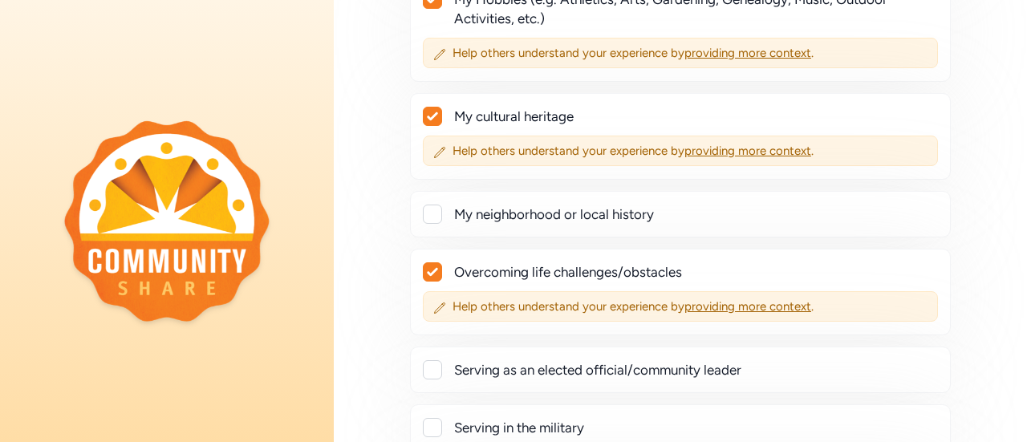
click at [431, 217] on div at bounding box center [432, 214] width 19 height 19
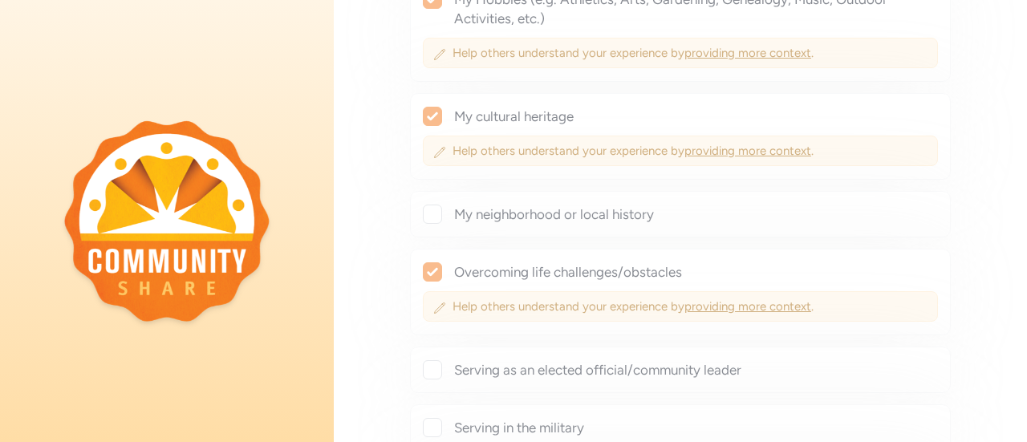
checkbox input "true"
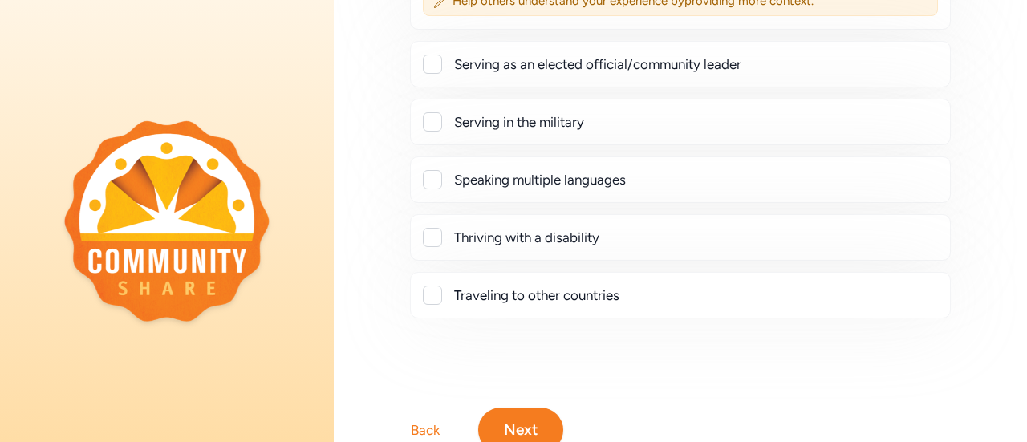
scroll to position [735, 0]
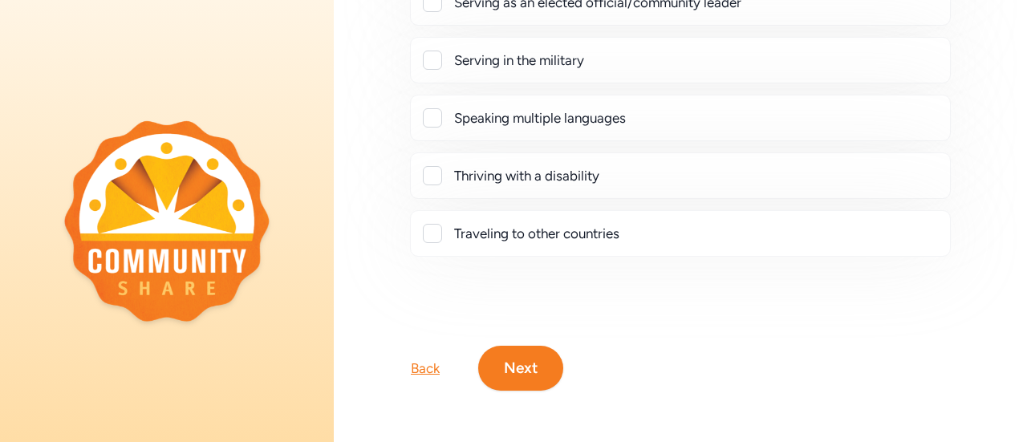
click at [522, 354] on button "Next" at bounding box center [520, 368] width 85 height 45
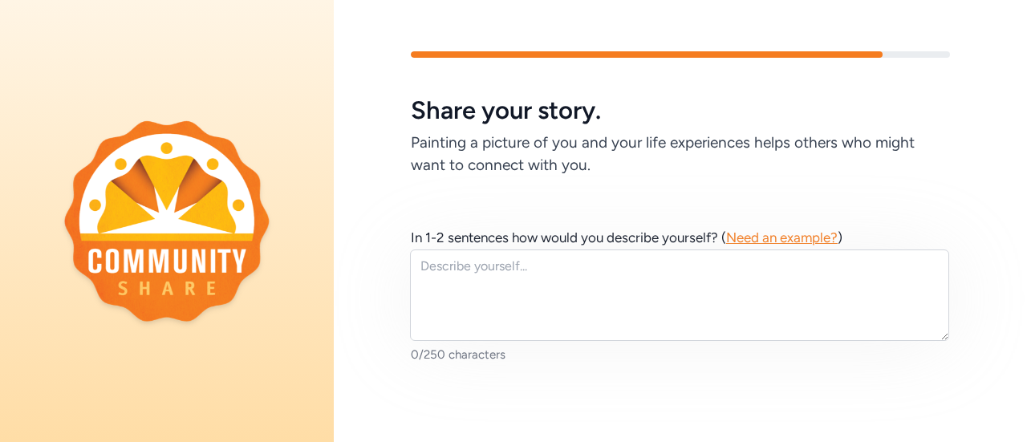
click at [748, 234] on span "Need an example?" at bounding box center [782, 238] width 112 height 16
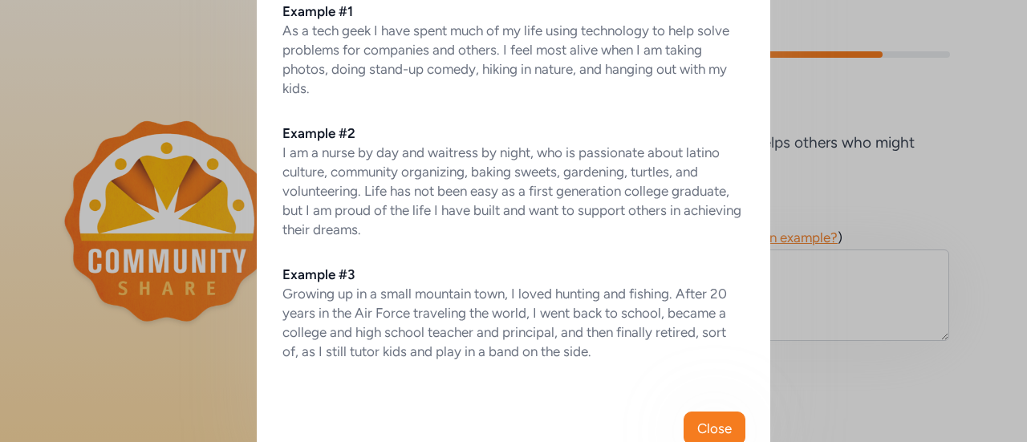
scroll to position [157, 0]
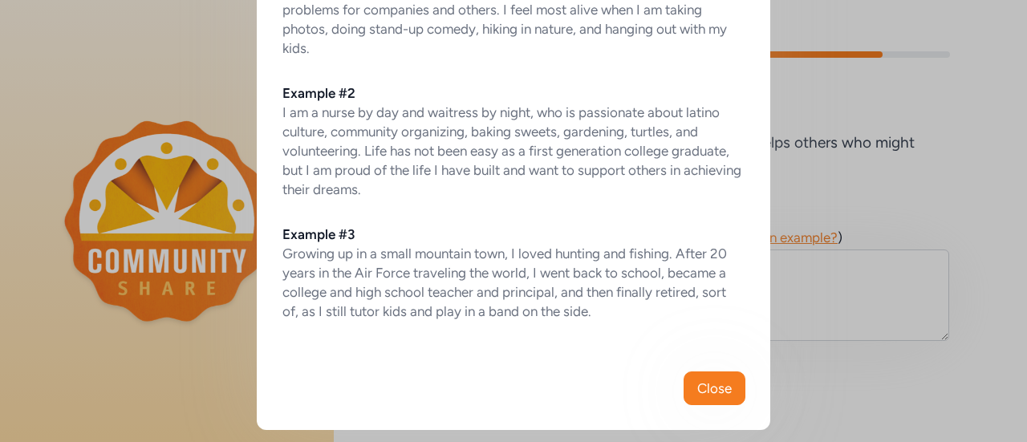
click at [748, 234] on div "Example #1 As a tech geek I have spent much of my life using technology to help…" at bounding box center [514, 128] width 514 height 385
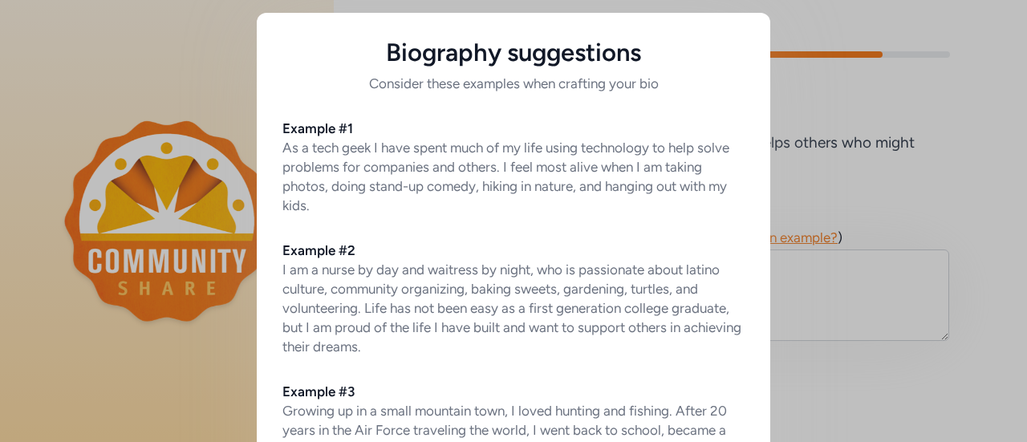
click at [812, 112] on div "Biography suggestions Consider these examples when crafting your bio Example #1…" at bounding box center [513, 300] width 1027 height 600
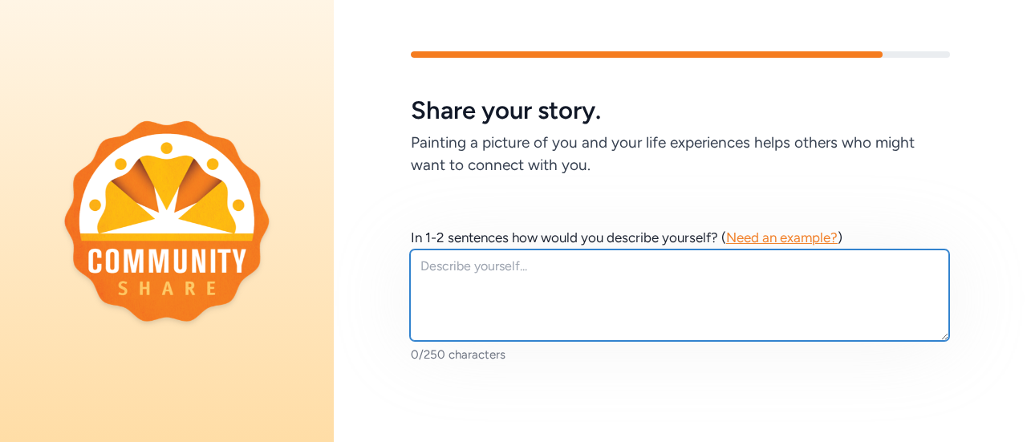
click at [465, 274] on textarea at bounding box center [679, 295] width 539 height 91
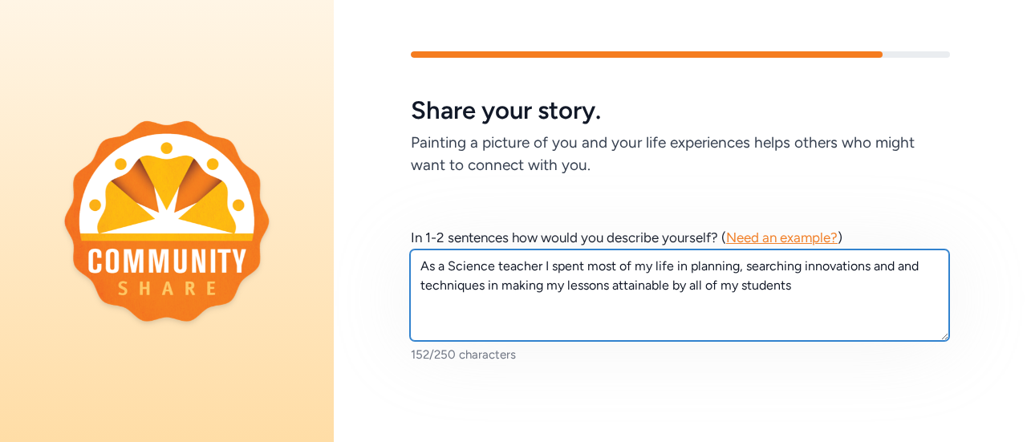
click at [692, 286] on textarea "As a Science teacher I spent most of my life in planning, searching innovations…" at bounding box center [679, 295] width 539 height 91
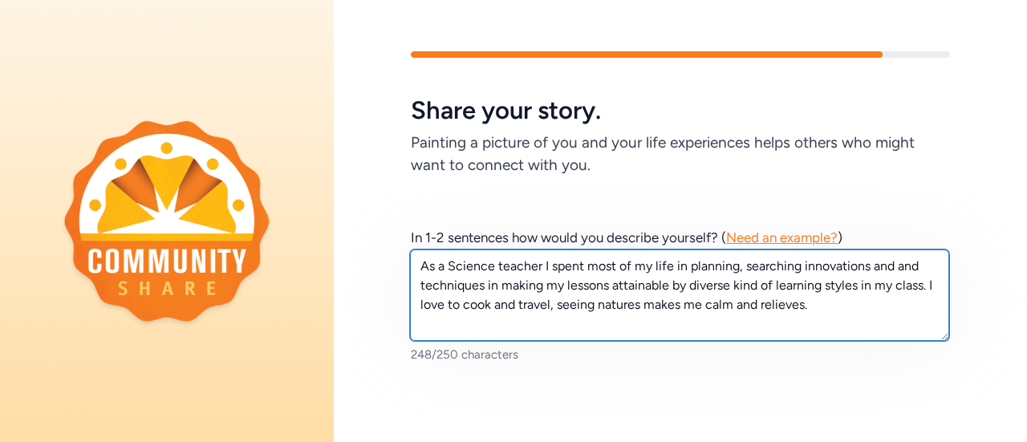
click at [807, 305] on textarea "As a Science teacher I spent most of my life in planning, searching innovations…" at bounding box center [679, 295] width 539 height 91
click at [817, 307] on textarea "As a Science teacher I spent most of my life in planning, searching innovations…" at bounding box center [679, 295] width 539 height 91
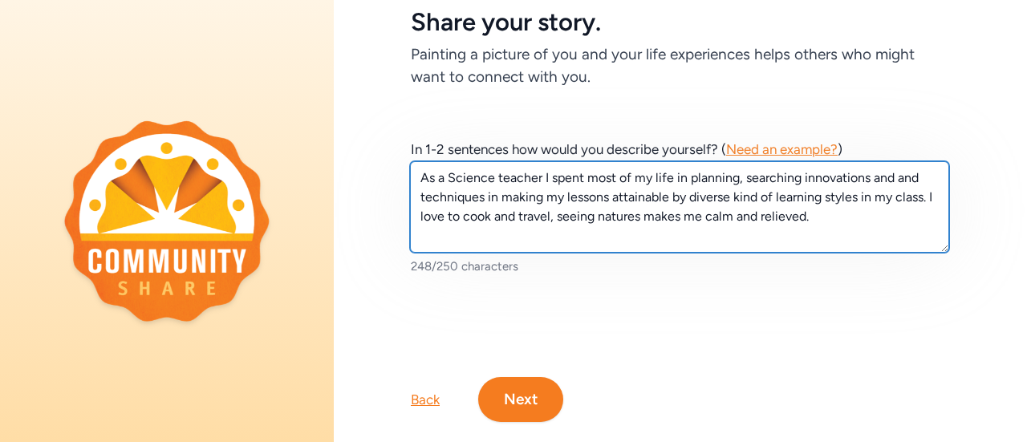
scroll to position [131, 0]
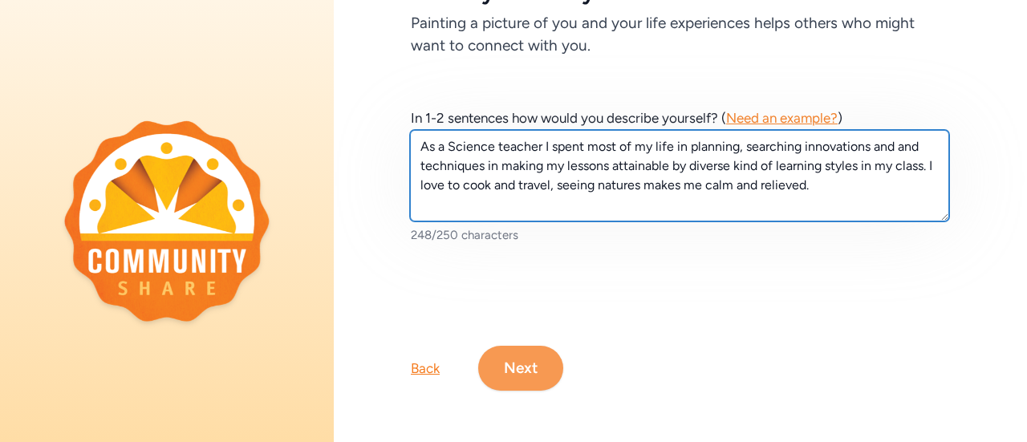
type textarea "As a Science teacher I spent most of my life in planning, searching innovations…"
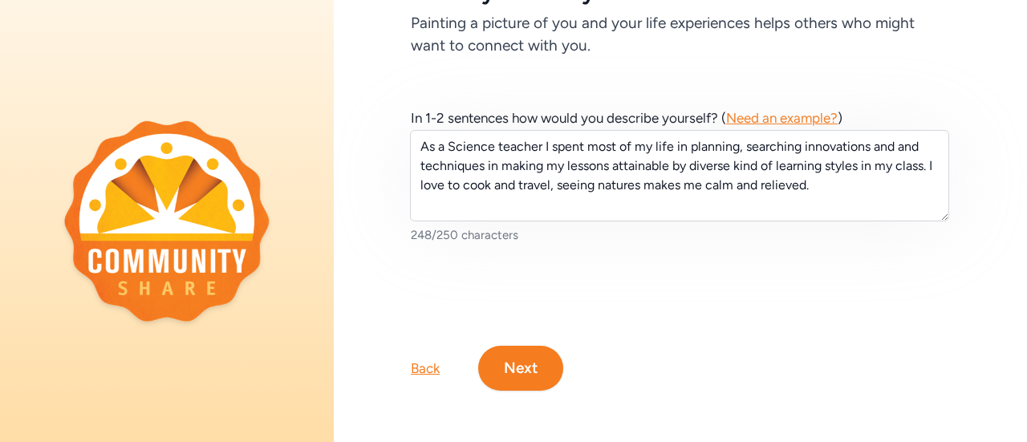
click at [514, 364] on button "Next" at bounding box center [520, 368] width 85 height 45
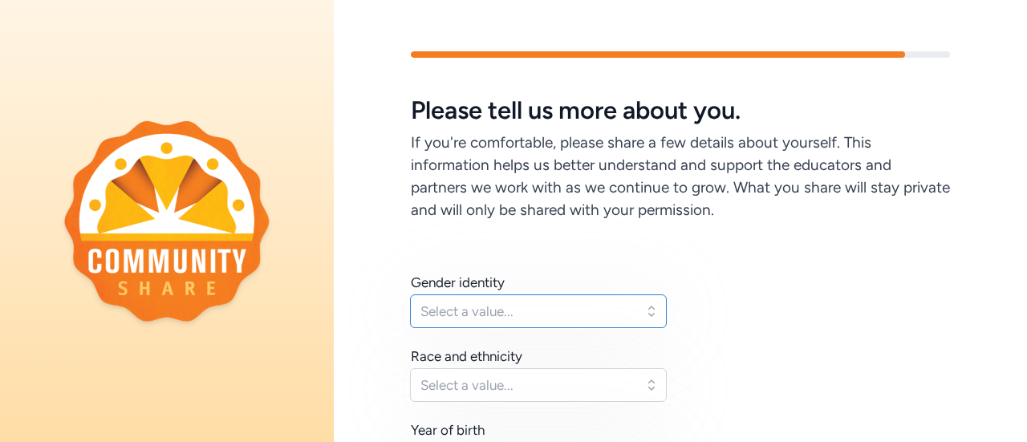
click at [652, 316] on button "Select a value..." at bounding box center [538, 312] width 257 height 34
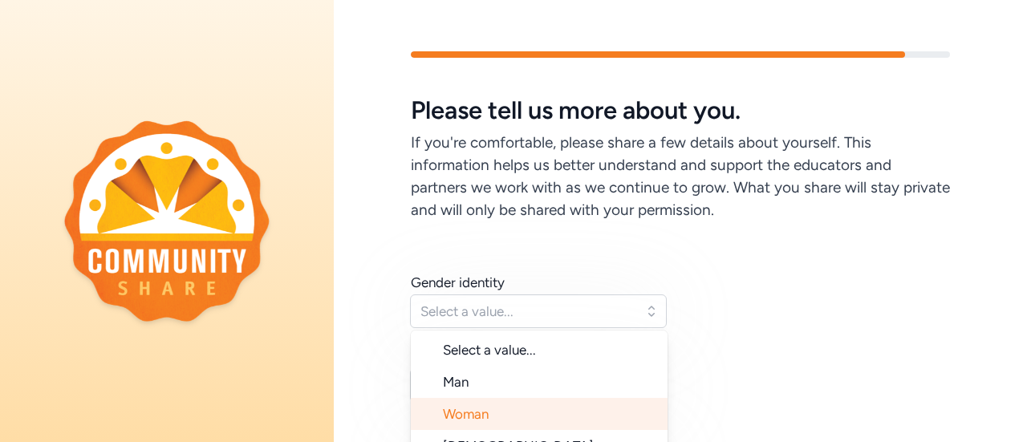
click at [504, 412] on li "Woman" at bounding box center [539, 414] width 257 height 32
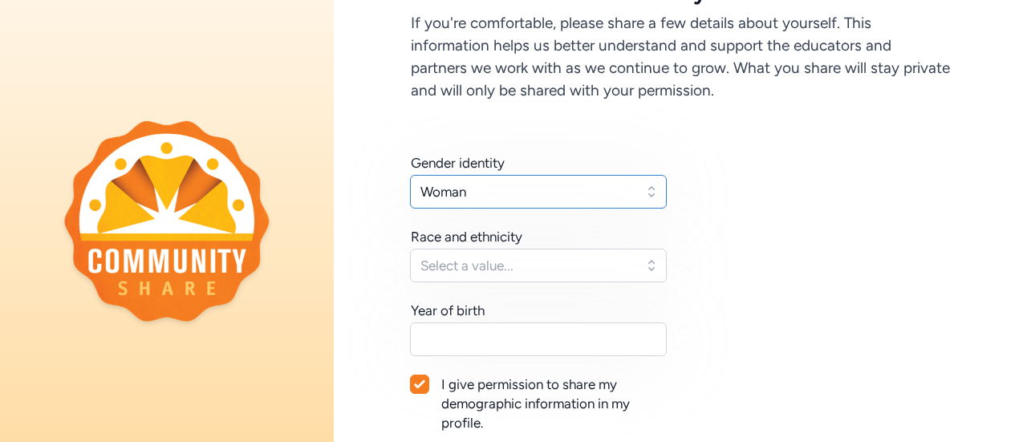
scroll to position [126, 0]
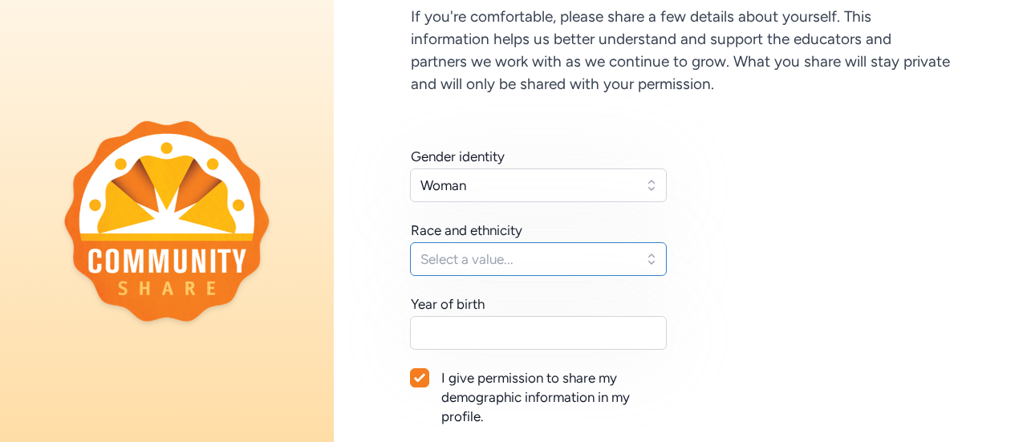
click at [649, 264] on button "Select a value..." at bounding box center [538, 259] width 257 height 34
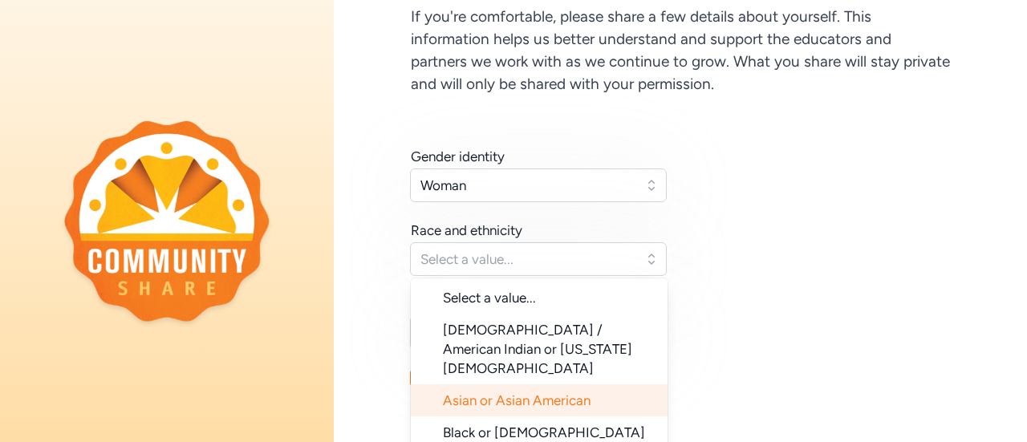
click at [518, 392] on span "Asian or Asian American" at bounding box center [517, 400] width 148 height 16
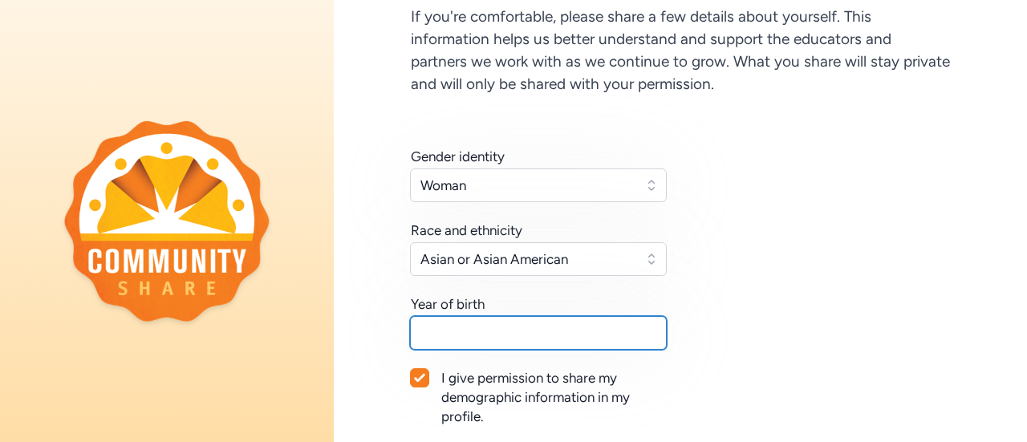
click at [633, 327] on input "text" at bounding box center [538, 333] width 257 height 34
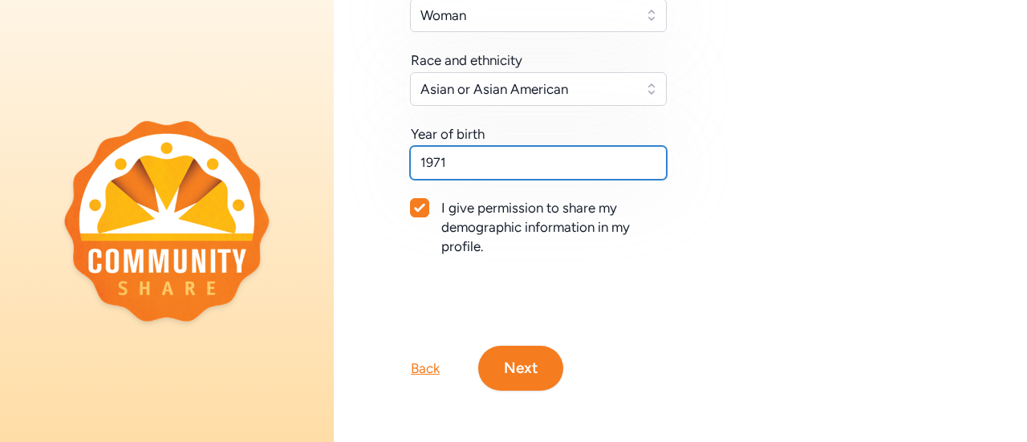
scroll to position [307, 0]
type input "1971"
click at [520, 360] on button "Next" at bounding box center [520, 368] width 85 height 45
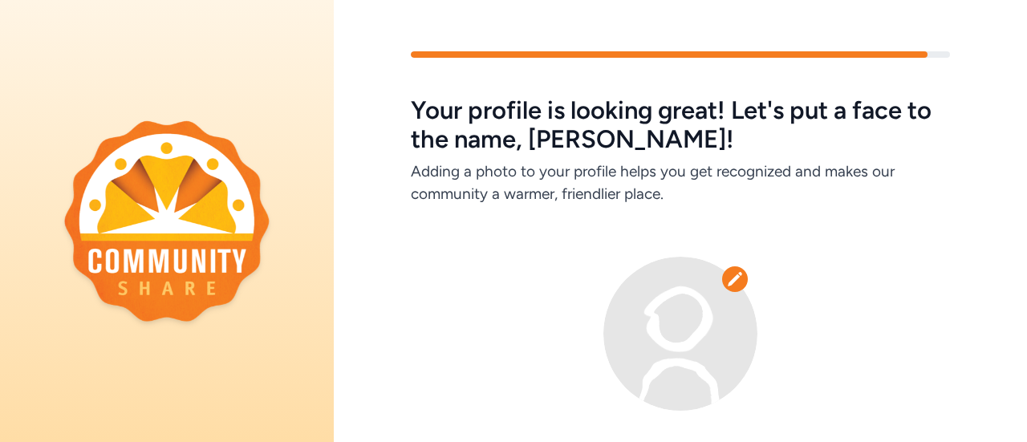
scroll to position [128, 0]
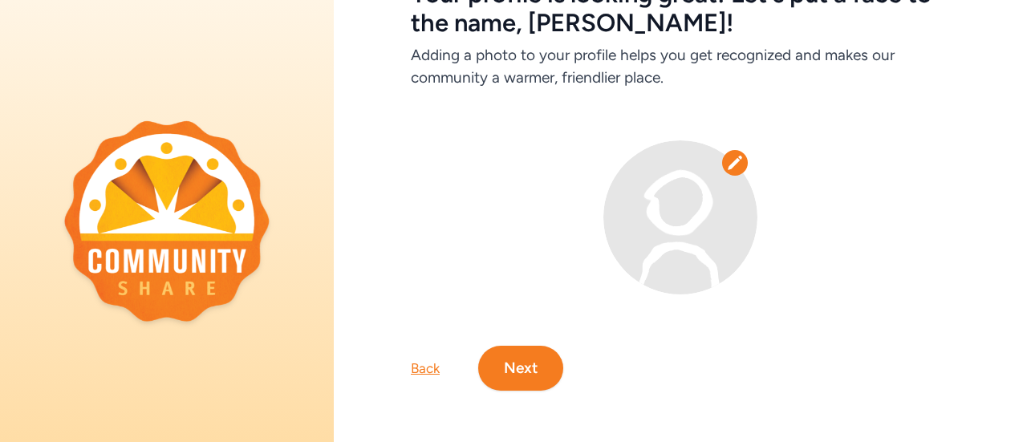
click at [729, 155] on icon at bounding box center [735, 163] width 16 height 16
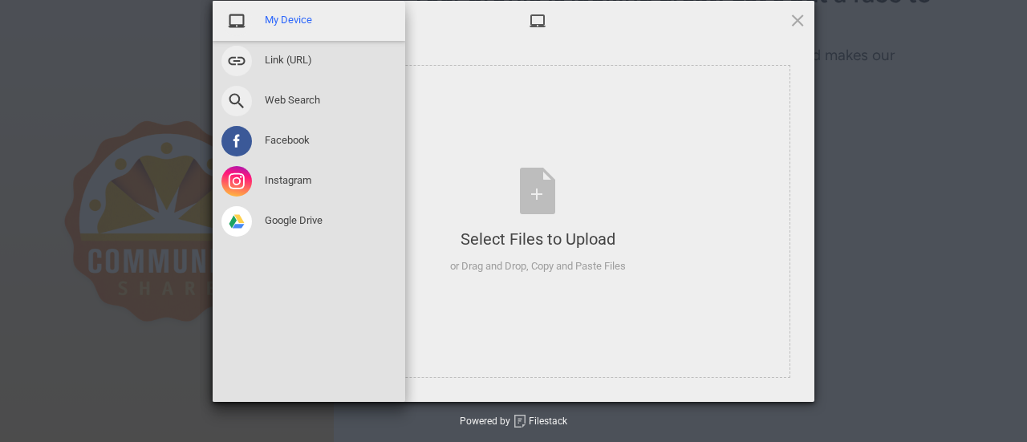
click at [289, 19] on span "My Device" at bounding box center [288, 20] width 47 height 14
click at [275, 28] on div "My Device" at bounding box center [309, 21] width 193 height 40
click at [286, 142] on span "Facebook" at bounding box center [287, 140] width 45 height 14
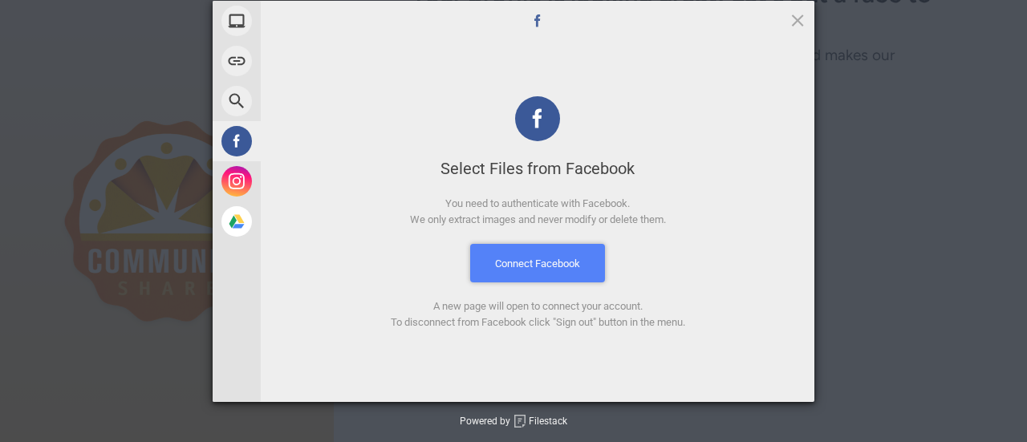
click at [536, 274] on button "Connect Facebook" at bounding box center [537, 263] width 135 height 39
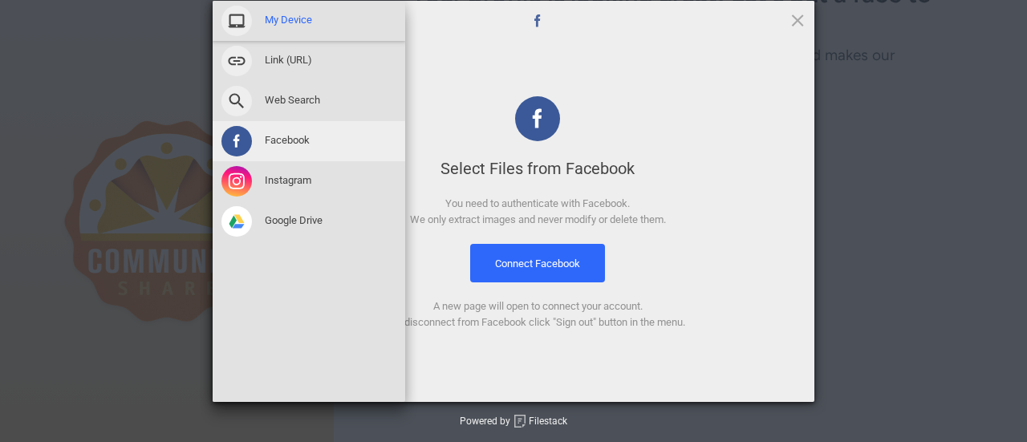
click at [295, 20] on span "My Device" at bounding box center [288, 20] width 47 height 14
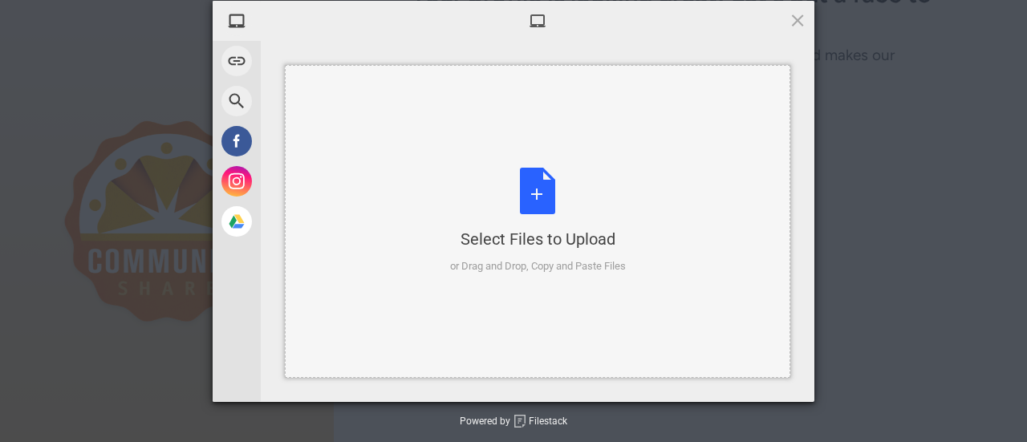
click at [538, 195] on div "Select Files to Upload or Drag and Drop, Copy and Paste Files" at bounding box center [538, 221] width 176 height 107
click at [797, 19] on span at bounding box center [798, 20] width 18 height 18
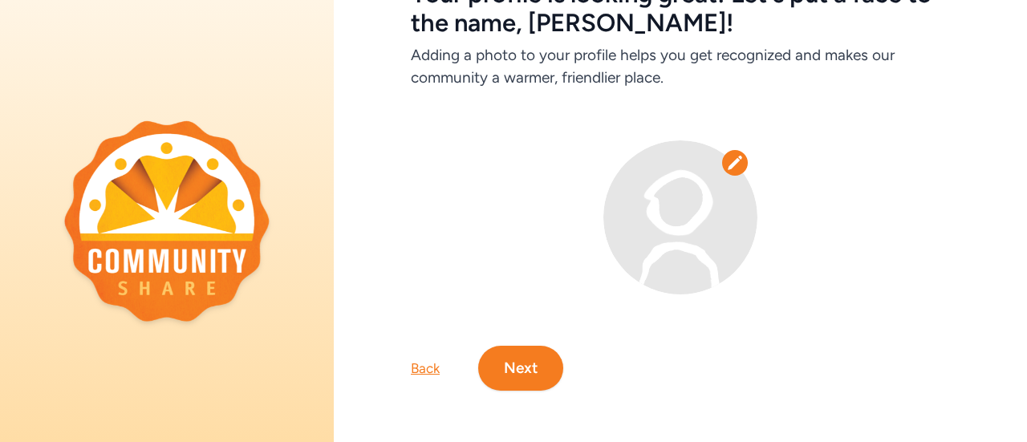
click at [517, 359] on button "Next" at bounding box center [520, 368] width 85 height 45
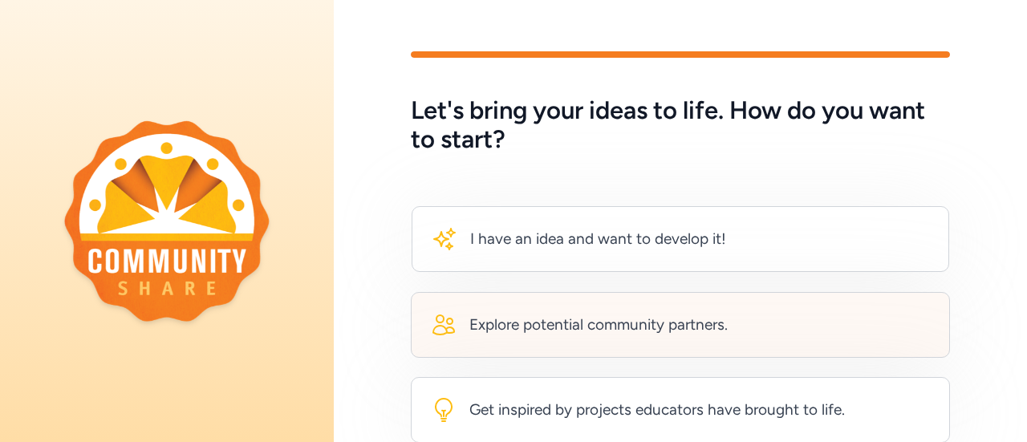
click at [703, 346] on div "Explore potential community partners." at bounding box center [680, 325] width 539 height 66
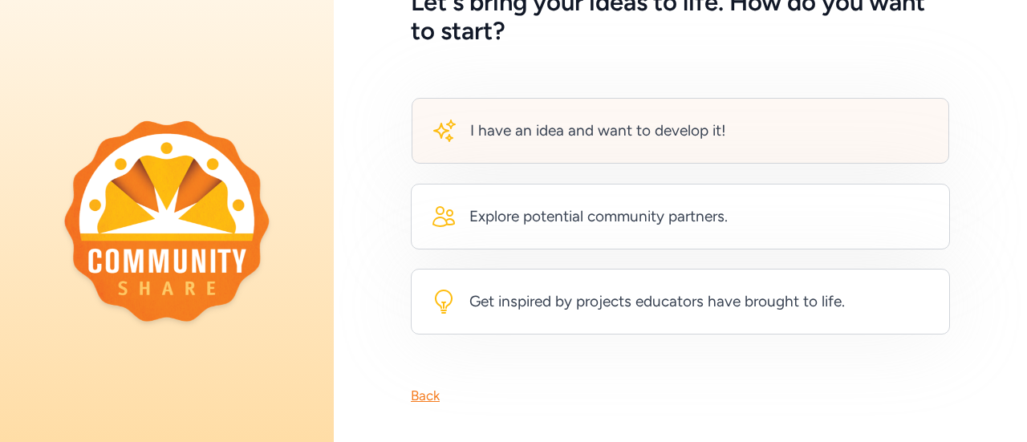
scroll to position [133, 0]
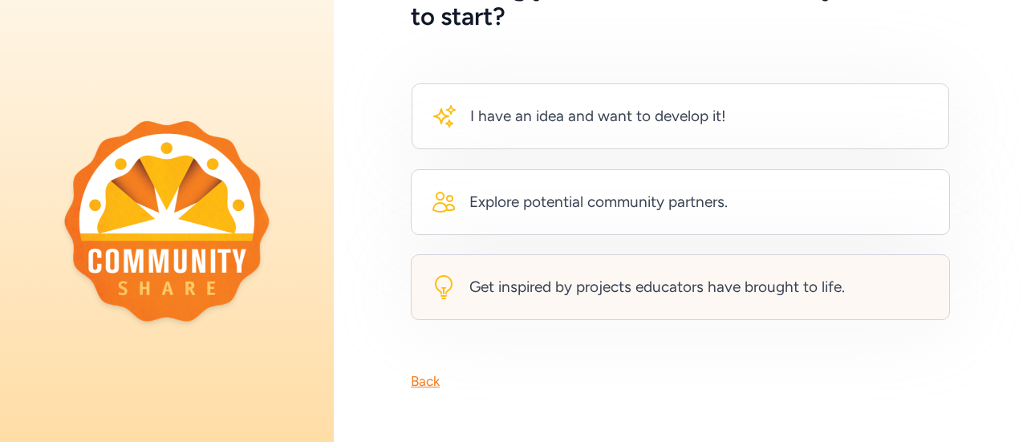
click at [637, 295] on div "Get inspired by projects educators have brought to life." at bounding box center [680, 287] width 539 height 66
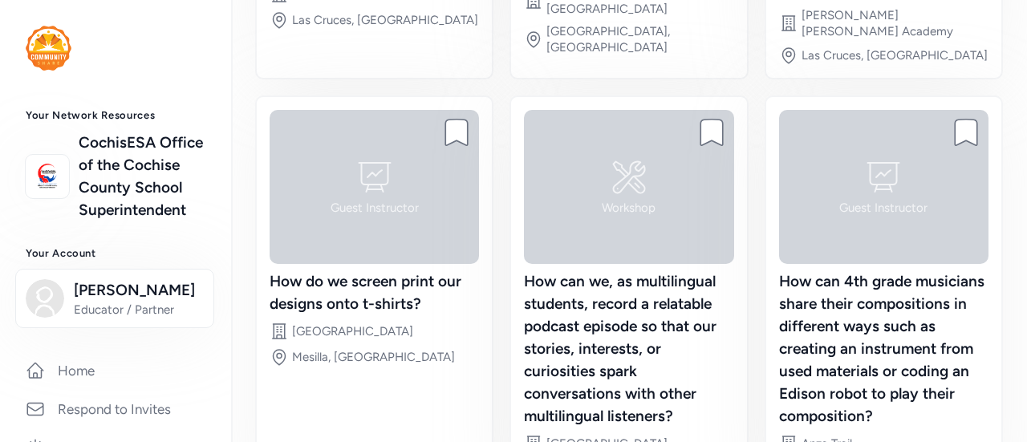
scroll to position [529, 0]
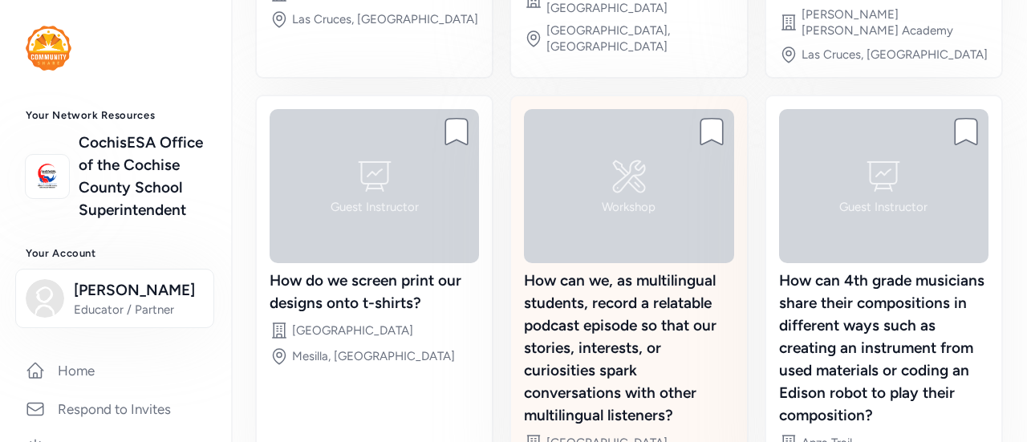
click at [682, 215] on div "Workshop" at bounding box center [628, 186] width 209 height 154
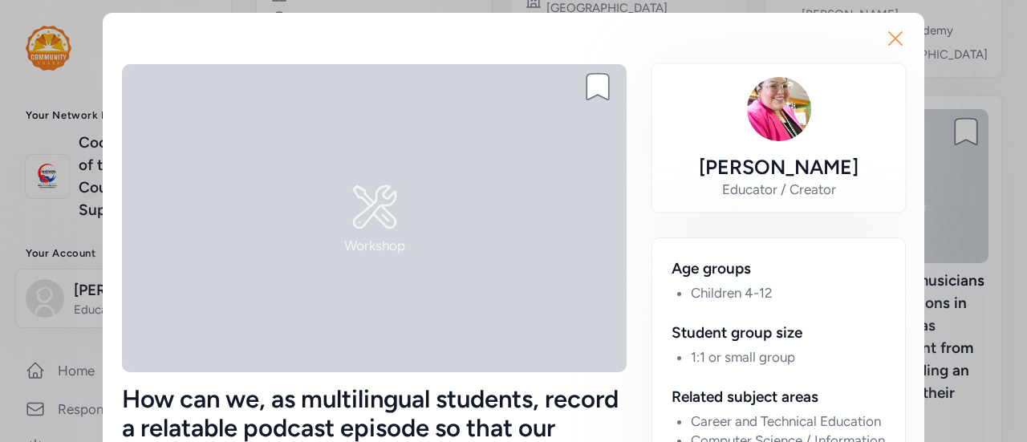
click at [888, 36] on icon "button" at bounding box center [896, 39] width 26 height 26
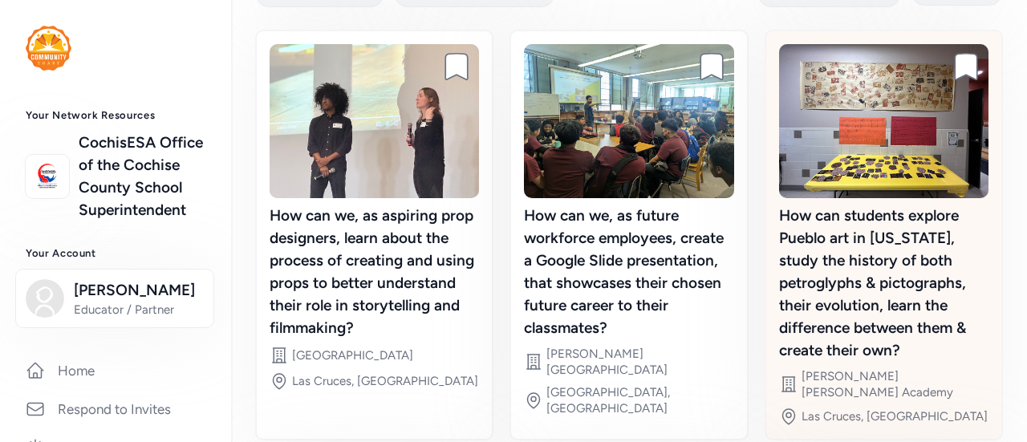
scroll to position [166, 0]
click at [831, 156] on img at bounding box center [883, 122] width 209 height 154
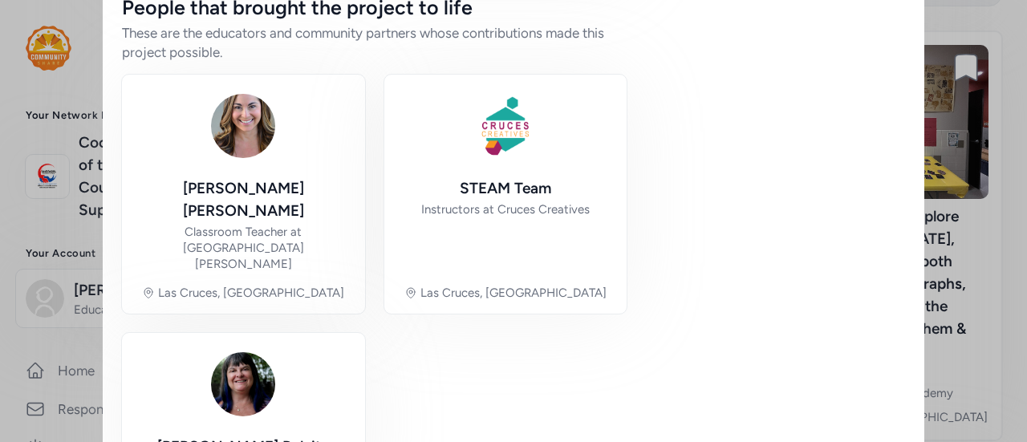
scroll to position [1459, 0]
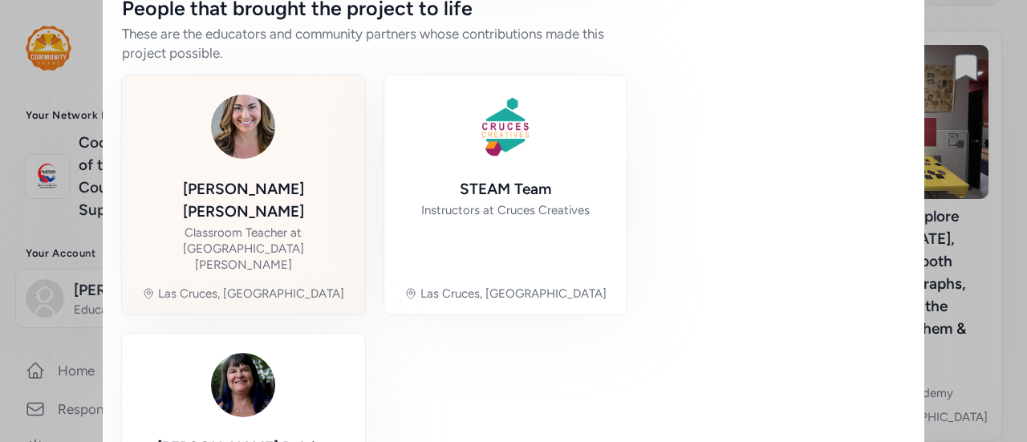
click at [248, 119] on img at bounding box center [243, 126] width 77 height 77
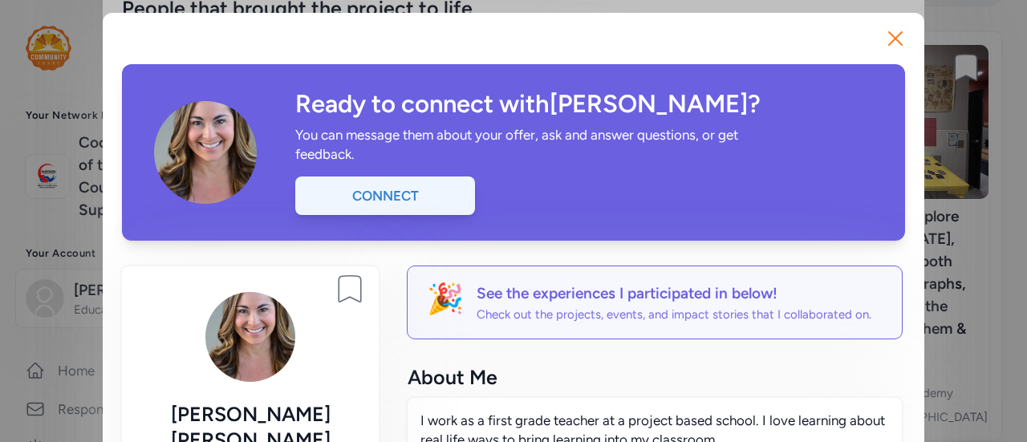
click at [385, 205] on div "Connect" at bounding box center [385, 196] width 180 height 39
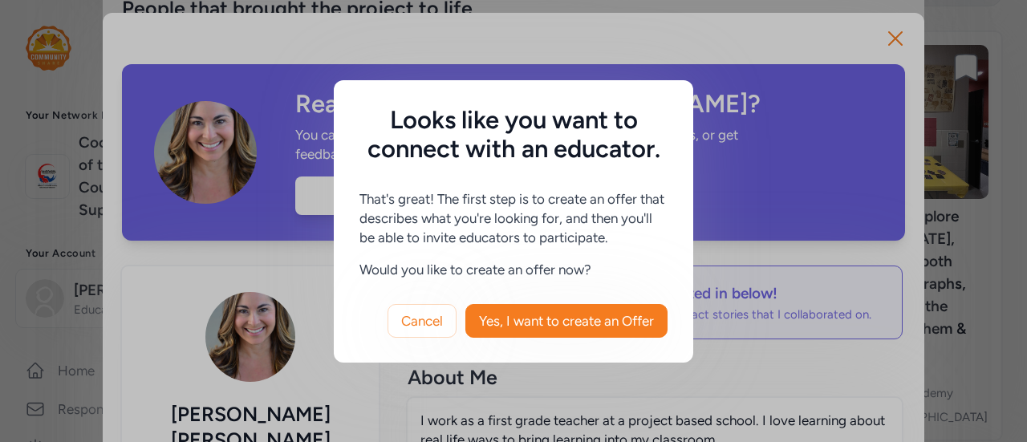
click at [300, 189] on div "Looks like you want to connect with an educator. That's great! The first step i…" at bounding box center [513, 221] width 1027 height 442
